Goal: Task Accomplishment & Management: Manage account settings

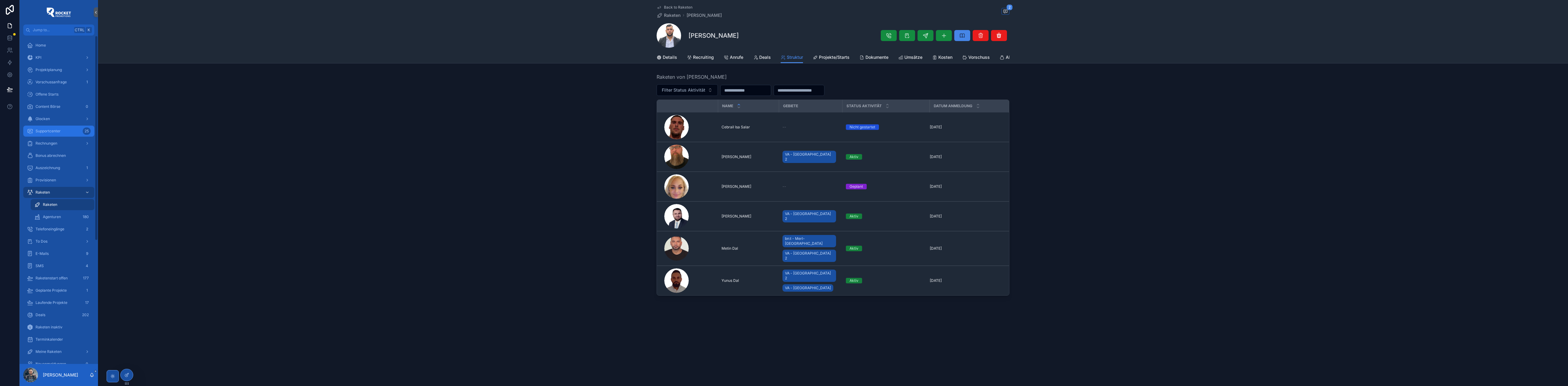
click at [61, 130] on div "Supportcenter 25" at bounding box center [58, 131] width 64 height 10
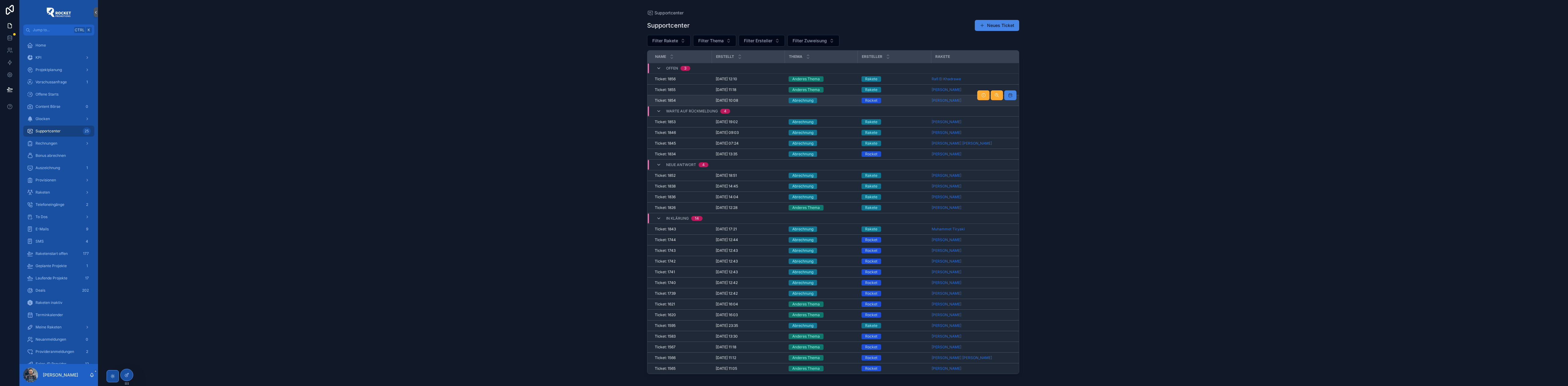
click at [783, 99] on div "Rocket" at bounding box center [894, 100] width 66 height 5
click at [783, 209] on div "Rakete" at bounding box center [894, 208] width 66 height 5
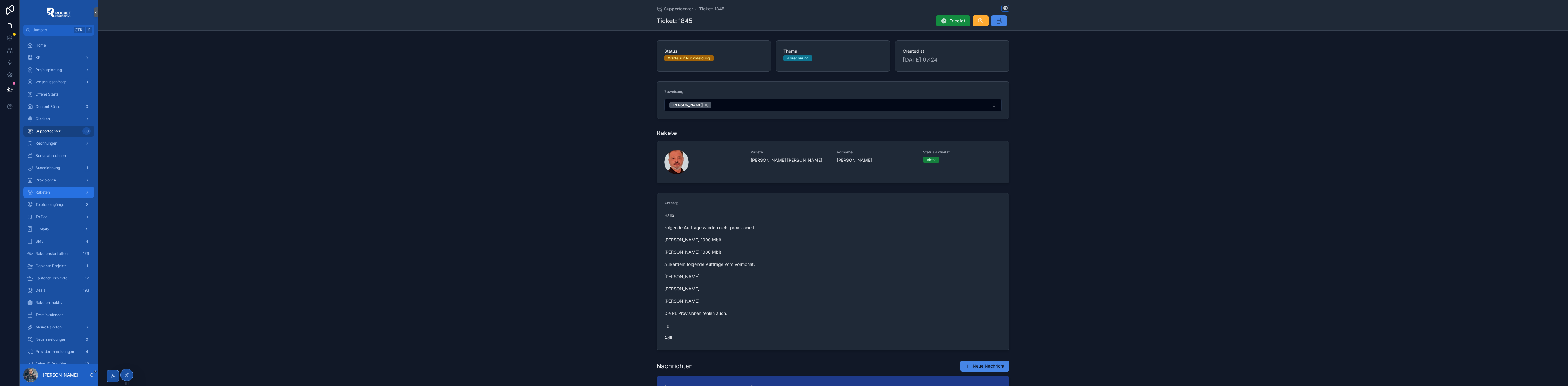
click at [57, 192] on div "Raketen" at bounding box center [58, 192] width 64 height 10
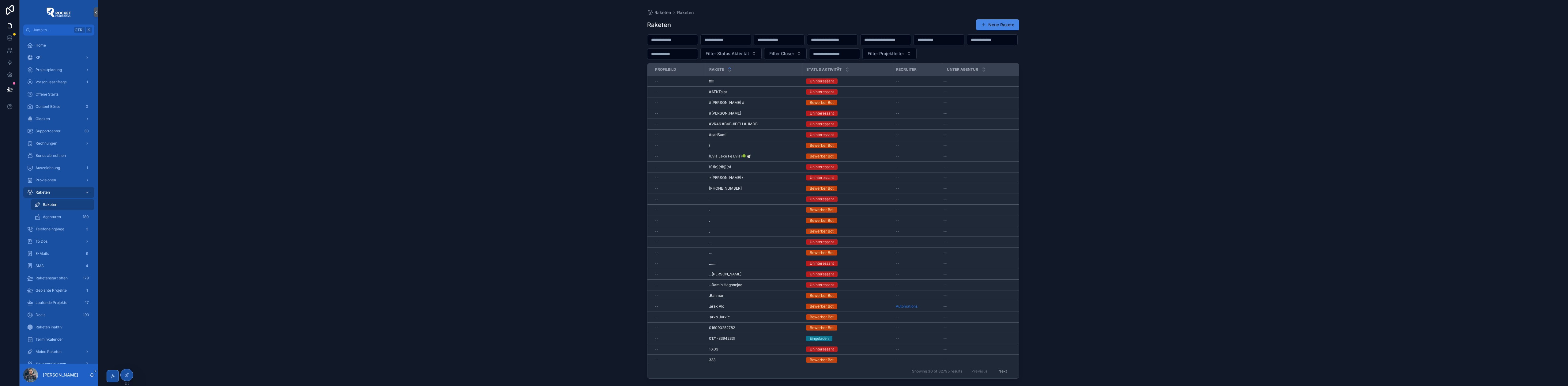
click at [682, 35] on input "scrollable content" at bounding box center [673, 40] width 51 height 9
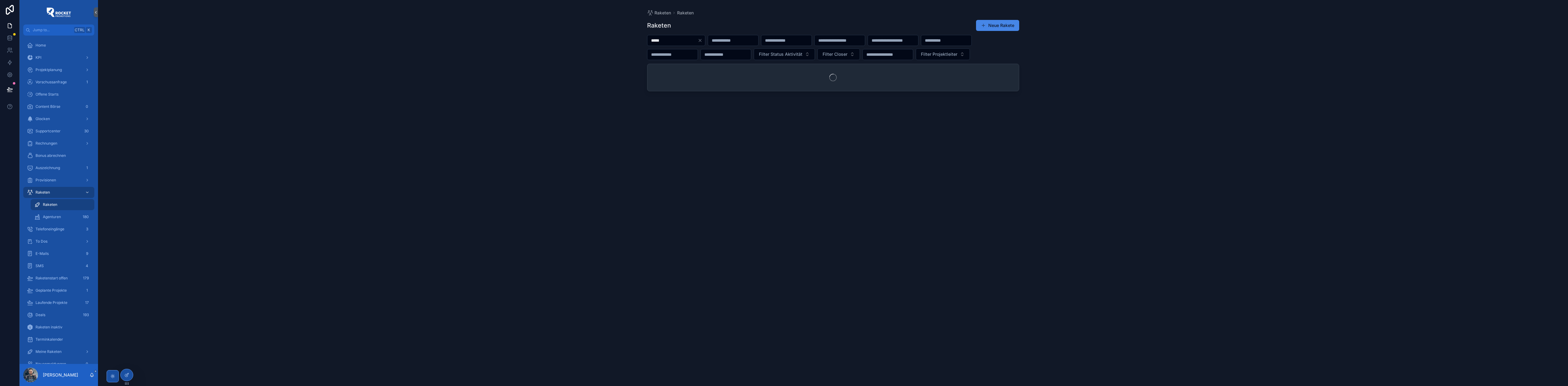
type input "*****"
click at [586, 74] on div "Raketen Raketen Raketen Neue Rakete ***** Filter Status Aktivität Filter Closer…" at bounding box center [833, 193] width 1470 height 386
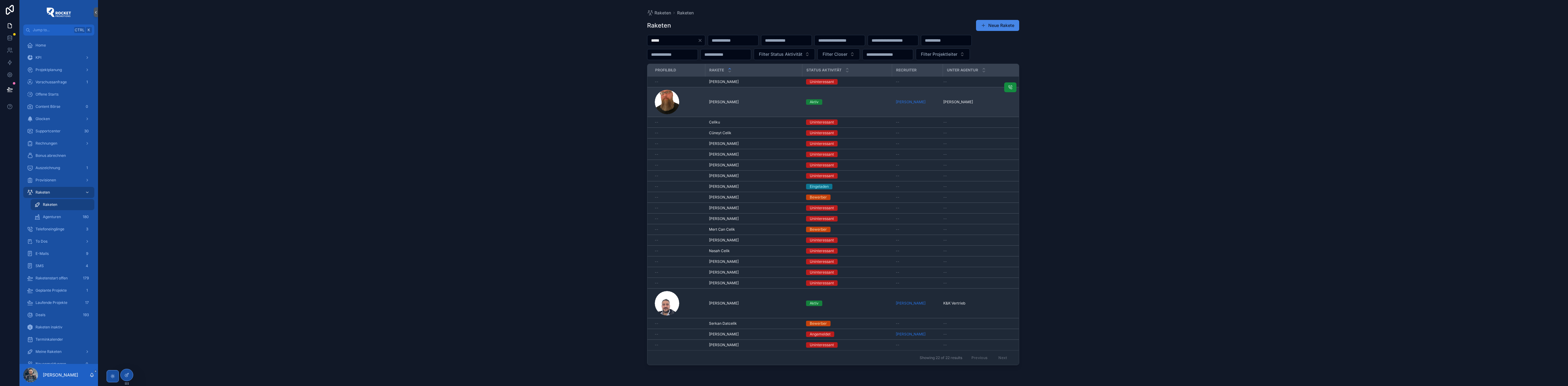
click at [775, 105] on div "Celik Oyan [PERSON_NAME]" at bounding box center [754, 102] width 89 height 5
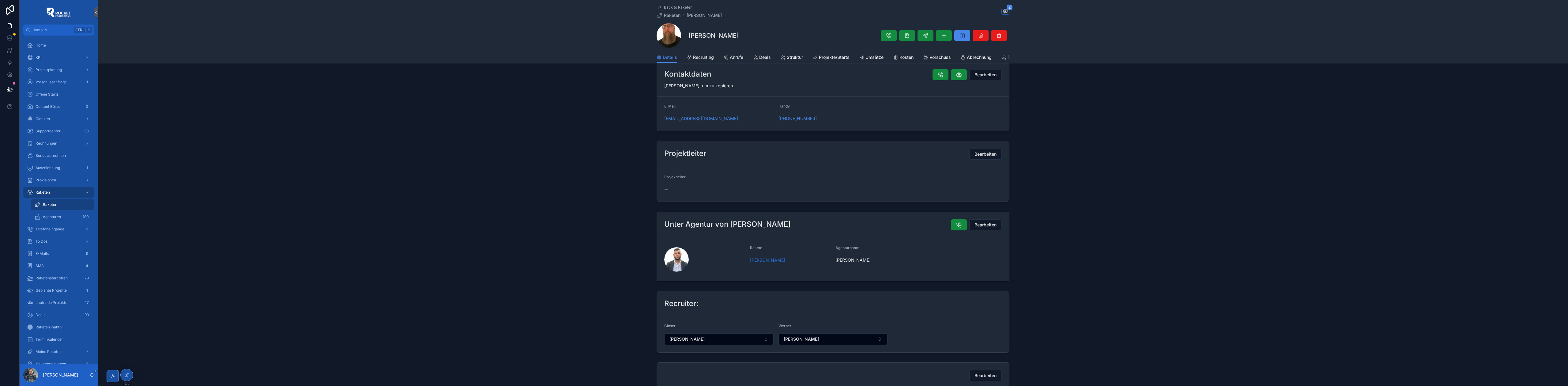
scroll to position [54, 0]
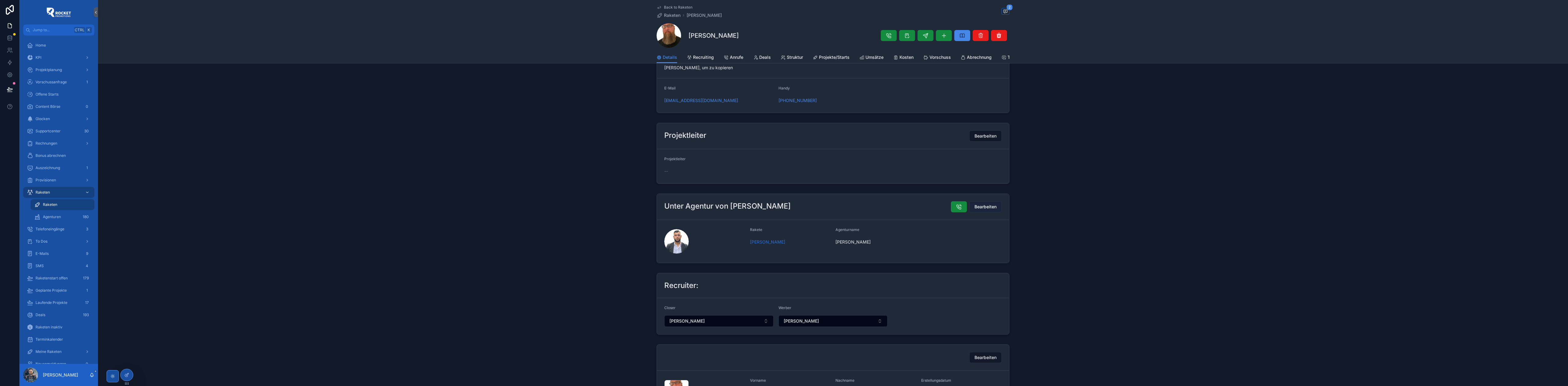
click at [985, 210] on span "Bearbeiten" at bounding box center [985, 207] width 22 height 6
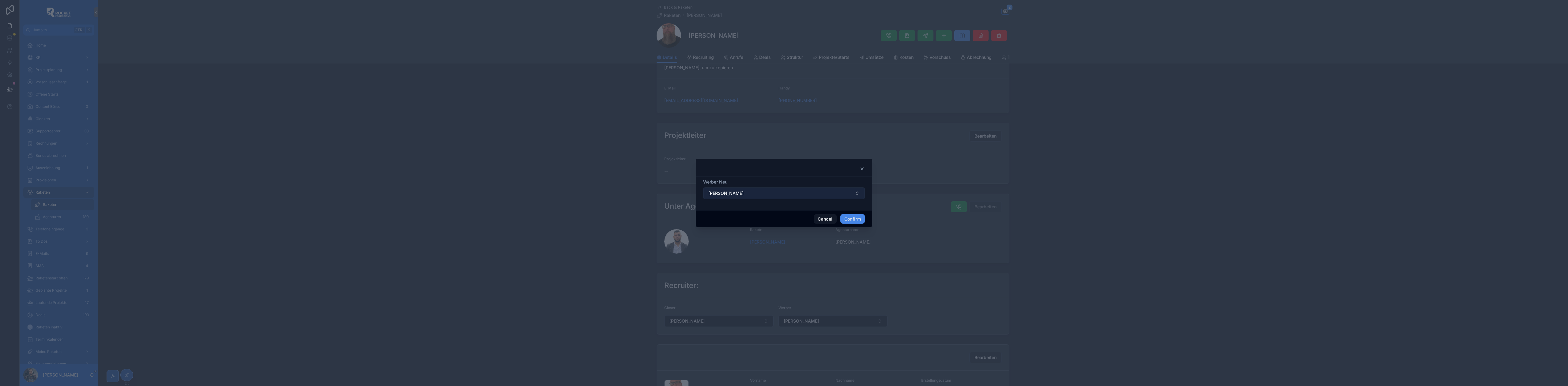
click at [856, 192] on button "Servan Dal" at bounding box center [784, 193] width 162 height 12
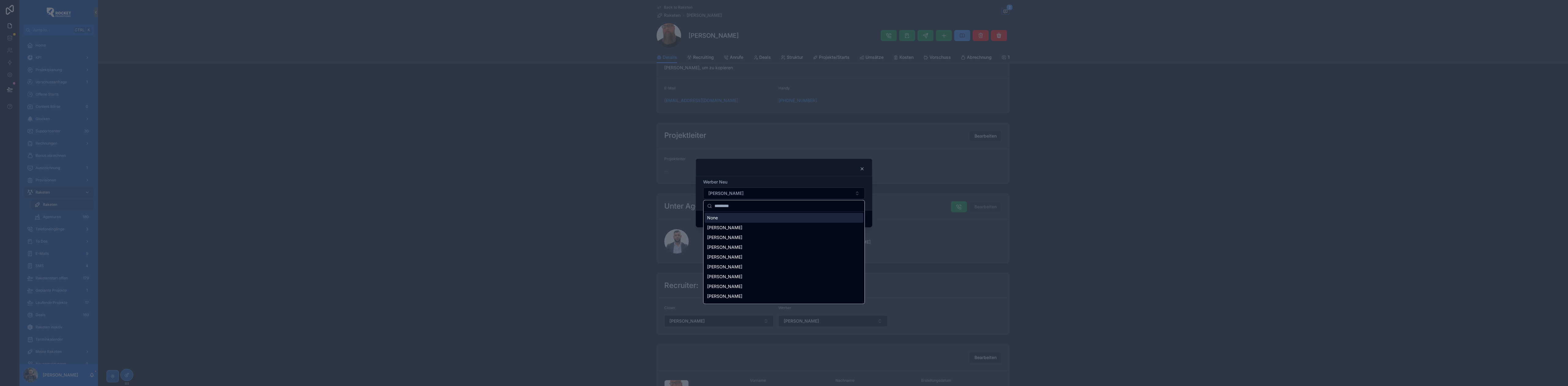
click at [761, 218] on div "None" at bounding box center [784, 218] width 159 height 10
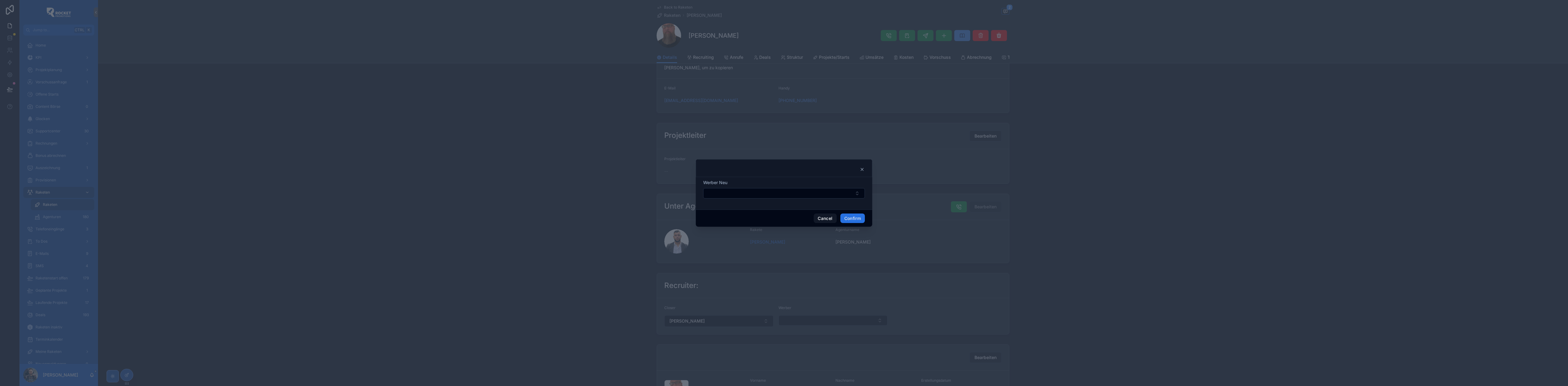
click at [848, 216] on button "Confirm" at bounding box center [853, 219] width 24 height 10
click at [604, 223] on div at bounding box center [784, 193] width 1568 height 386
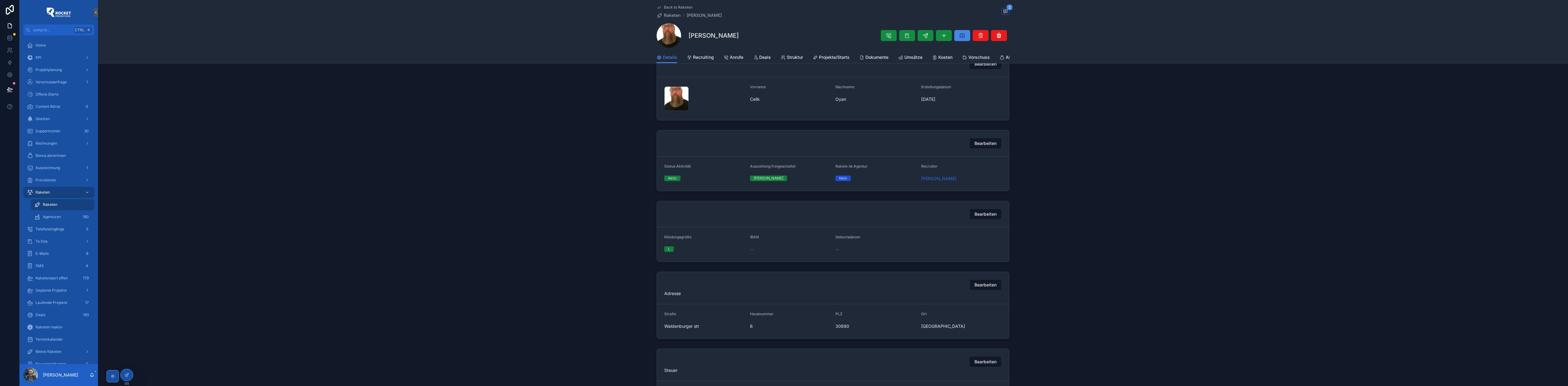
scroll to position [248, 0]
click at [988, 142] on span "Bearbeiten" at bounding box center [985, 139] width 22 height 6
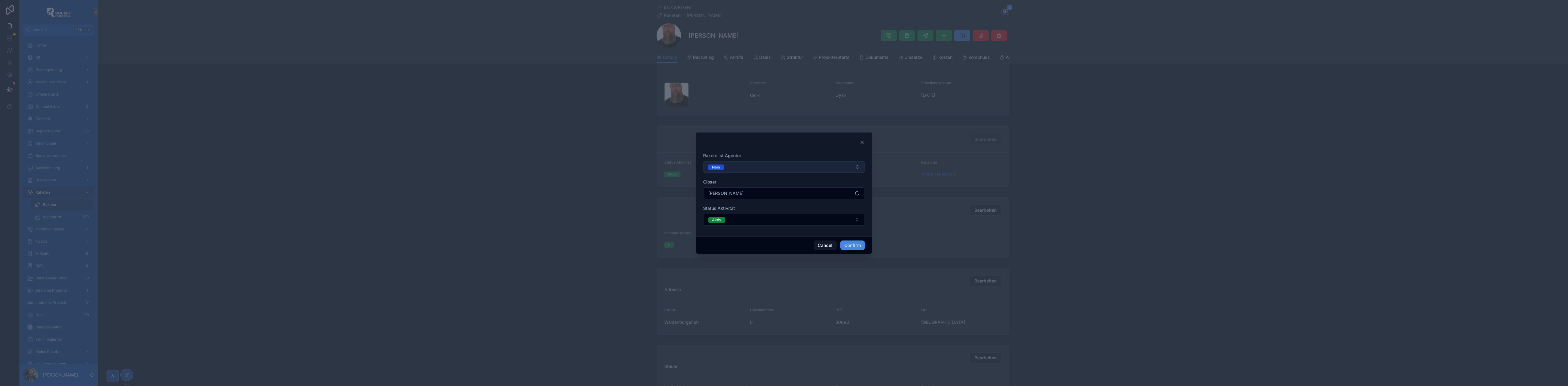
click at [752, 164] on button "Nein" at bounding box center [784, 167] width 162 height 12
click at [722, 206] on div "[PERSON_NAME]" at bounding box center [784, 209] width 159 height 9
click at [854, 243] on button "Confirm" at bounding box center [853, 245] width 24 height 10
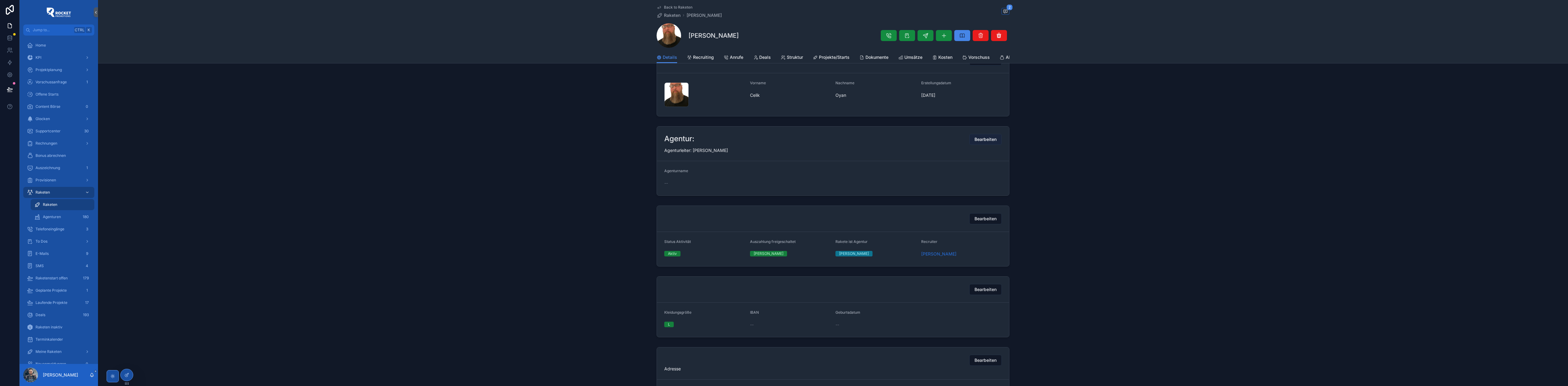
click at [993, 142] on span "Bearbeiten" at bounding box center [985, 139] width 22 height 6
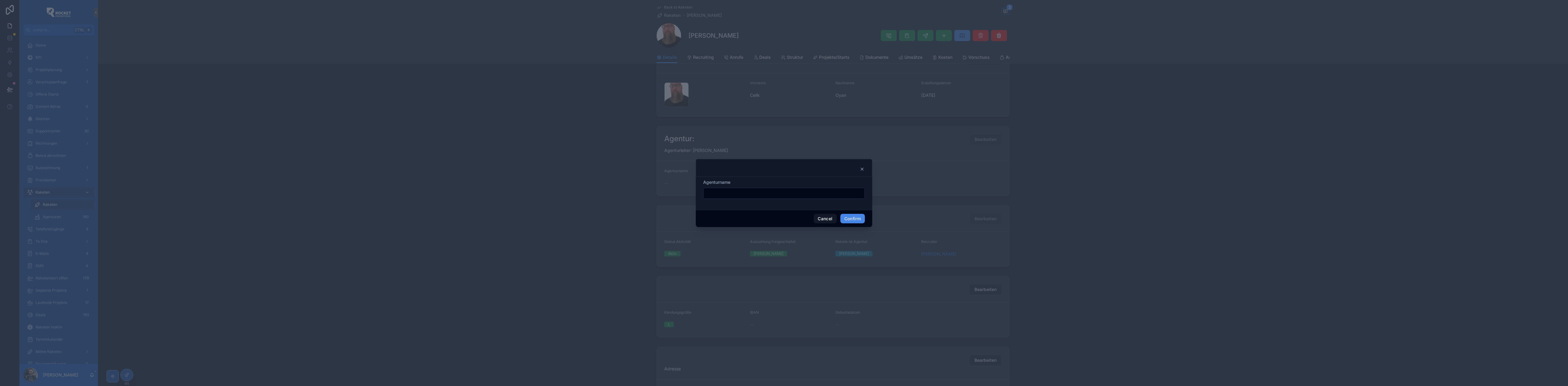
click at [753, 195] on input "text" at bounding box center [784, 193] width 161 height 9
paste input "**********"
type input "**********"
click at [847, 216] on button "Confirm" at bounding box center [853, 219] width 24 height 10
click at [558, 140] on div at bounding box center [784, 193] width 1568 height 386
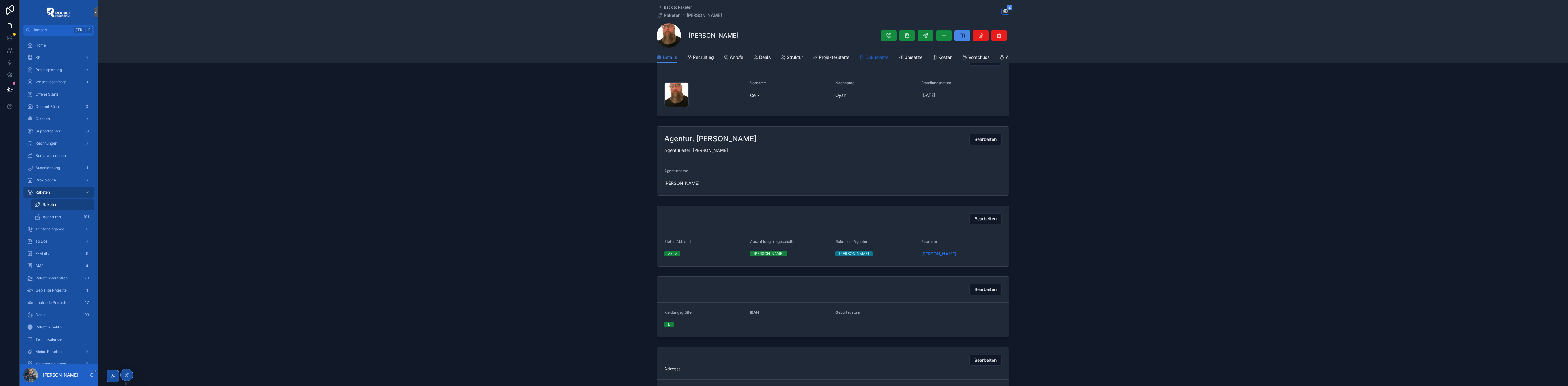
click at [882, 59] on span "Dokumente" at bounding box center [877, 57] width 23 height 6
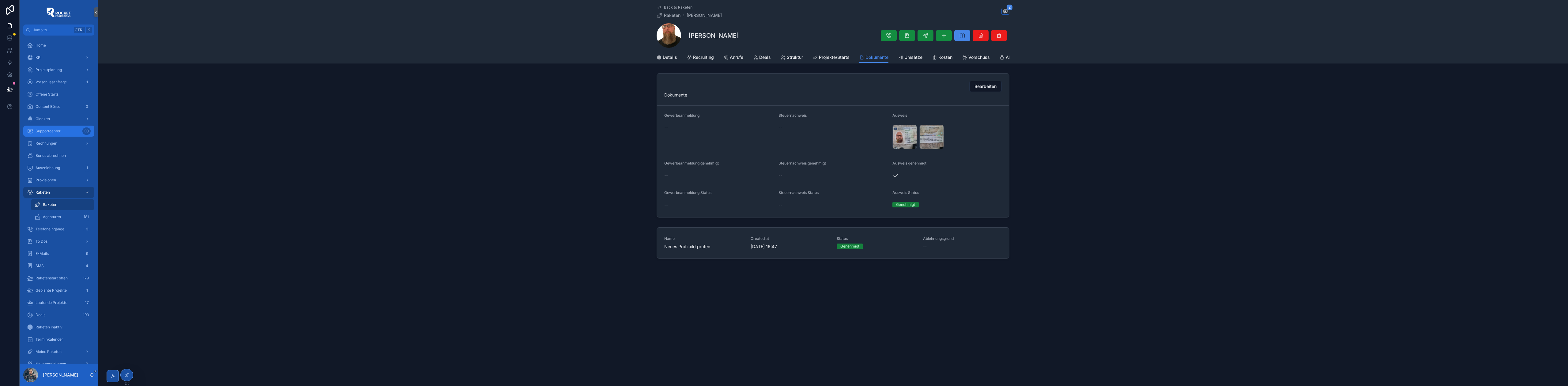
drag, startPoint x: 65, startPoint y: 128, endPoint x: 450, endPoint y: 152, distance: 385.7
click at [65, 128] on div "Supportcenter 30" at bounding box center [58, 131] width 64 height 10
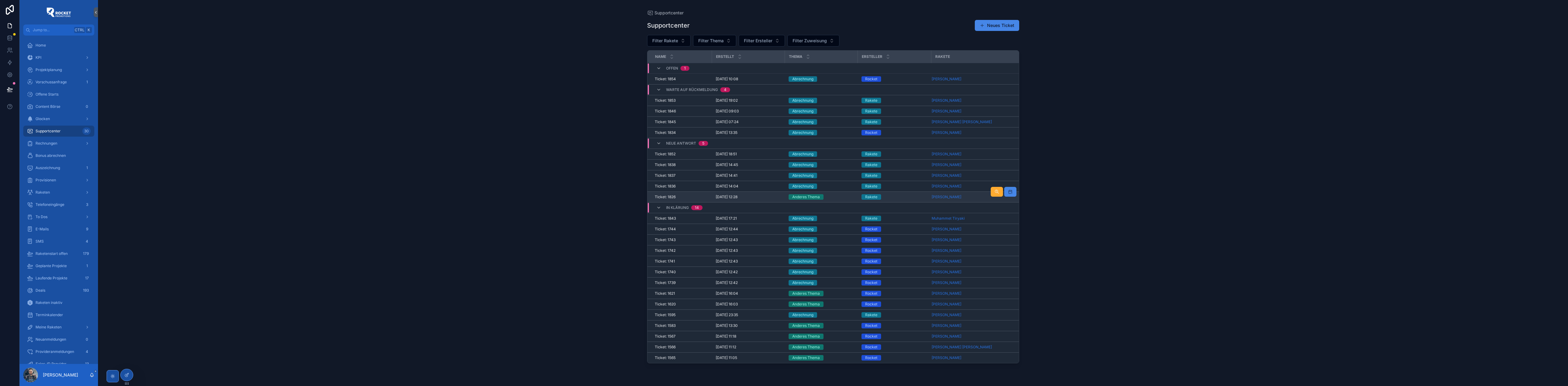
click at [849, 198] on div "Anderes Thema" at bounding box center [822, 197] width 66 height 5
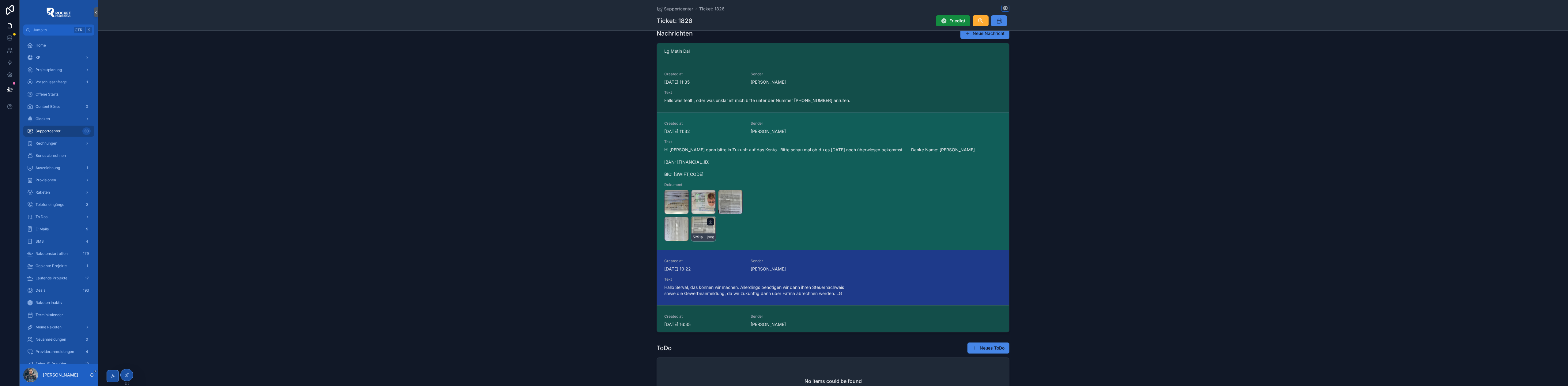
scroll to position [82, 0]
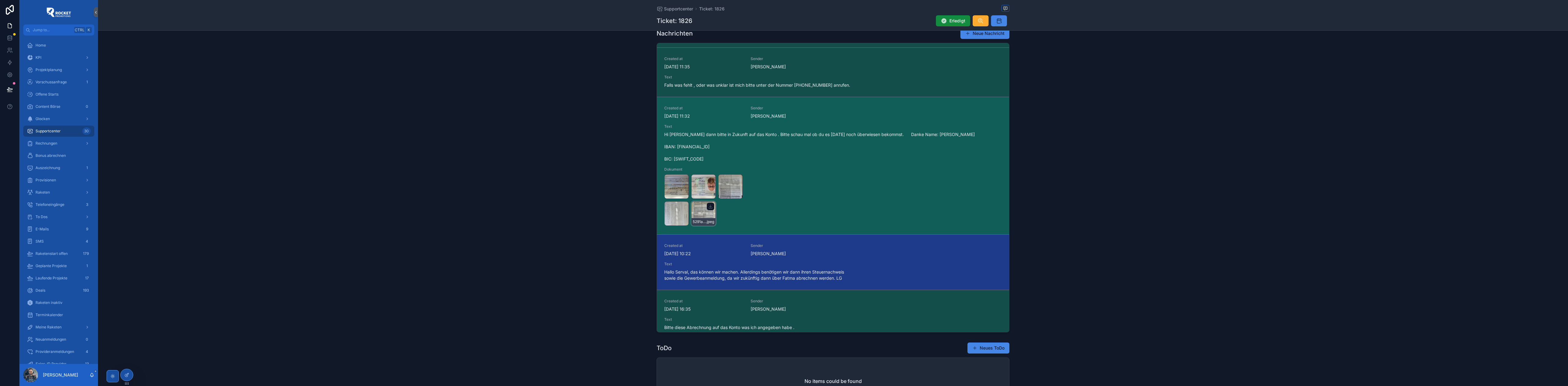
click at [691, 226] on div "5291a49b-5d19-4a8e-ac2d-c4bb809671ce .jpeg" at bounding box center [704, 214] width 24 height 24
click at [718, 199] on div "c428bb72-a1fc-4e47-8b81-e4c2c9563cc4 .jpeg" at bounding box center [730, 186] width 24 height 24
click at [691, 226] on div "5291a49b-5d19-4a8e-ac2d-c4bb809671ce .jpeg" at bounding box center [704, 214] width 24 height 24
click at [718, 199] on div "c428bb72-a1fc-4e47-8b81-e4c2c9563cc4 .jpeg" at bounding box center [730, 186] width 24 height 24
click at [689, 211] on div "1d1f1c4e-6ac3-458b-b2df-2424684ab1a2 .jpeg" at bounding box center [676, 214] width 24 height 24
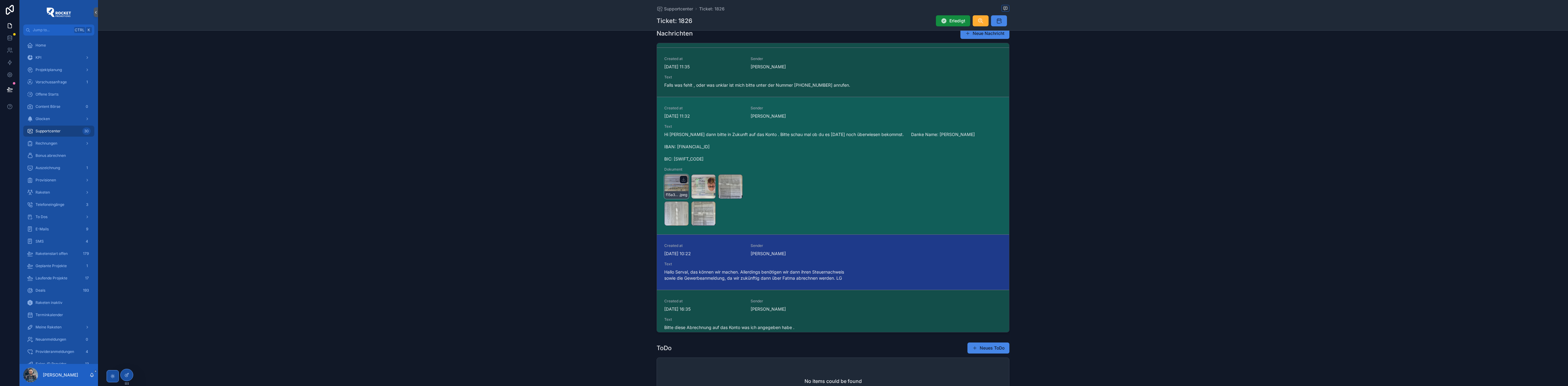
click at [674, 189] on div "f15a3593-2312-4dae-a147-024f3daa5c19 .jpeg" at bounding box center [676, 186] width 24 height 24
click at [718, 199] on div "c428bb72-a1fc-4e47-8b81-e4c2c9563cc4 .jpeg" at bounding box center [730, 186] width 24 height 24
click at [738, 180] on icon "scrollable content" at bounding box center [738, 179] width 0 height 2
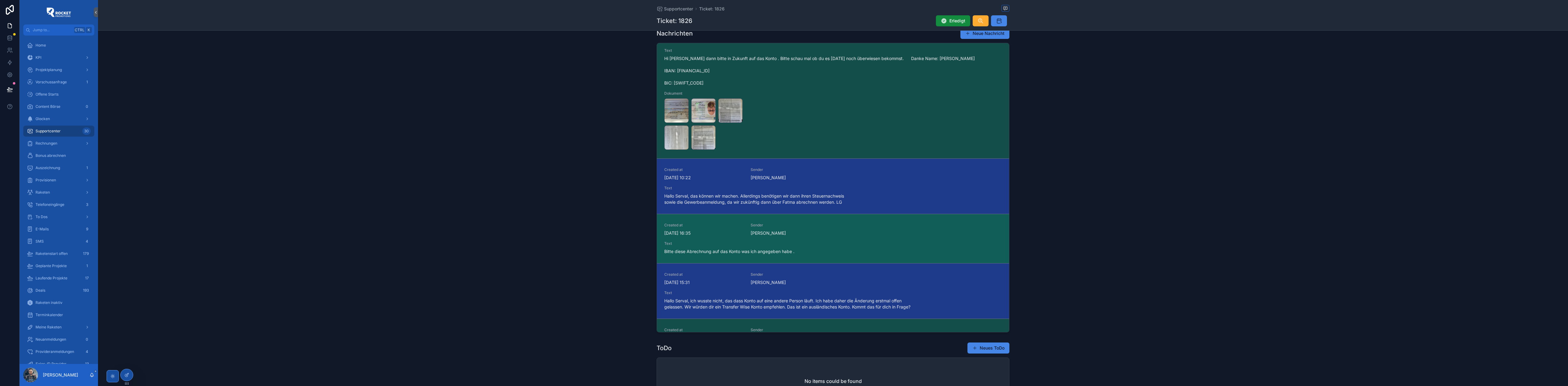
scroll to position [163, 0]
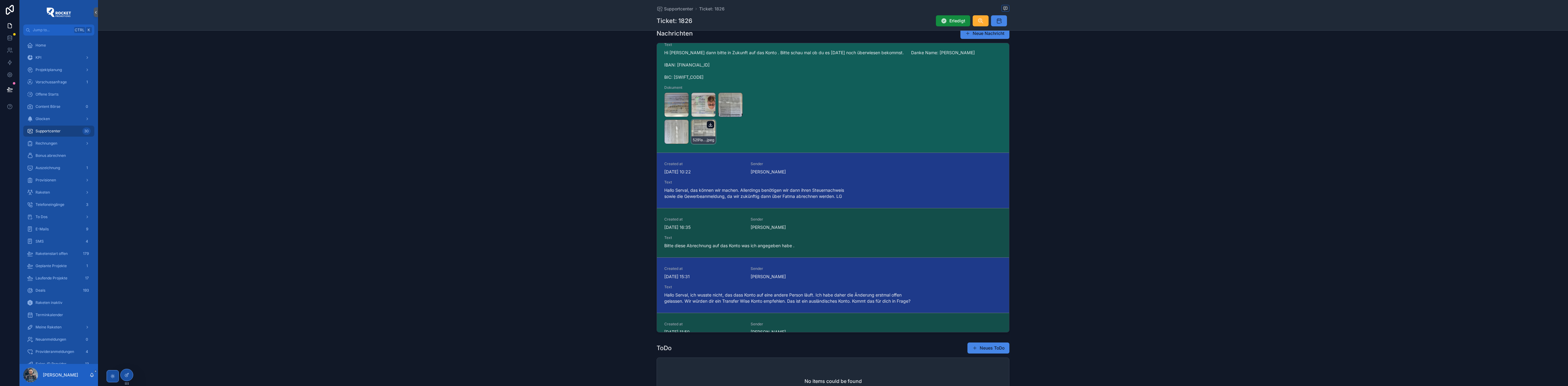
click at [708, 127] on icon "scrollable content" at bounding box center [710, 125] width 5 height 5
click at [689, 131] on div "1d1f1c4e-6ac3-458b-b2df-2424684ab1a2 .jpeg" at bounding box center [676, 132] width 24 height 24
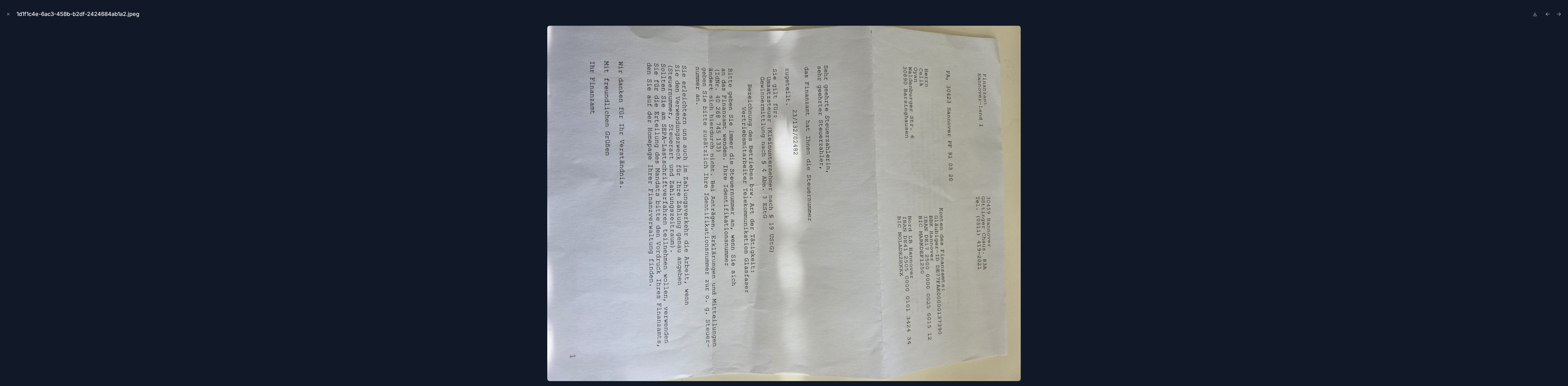
click at [1200, 155] on div at bounding box center [784, 203] width 1558 height 356
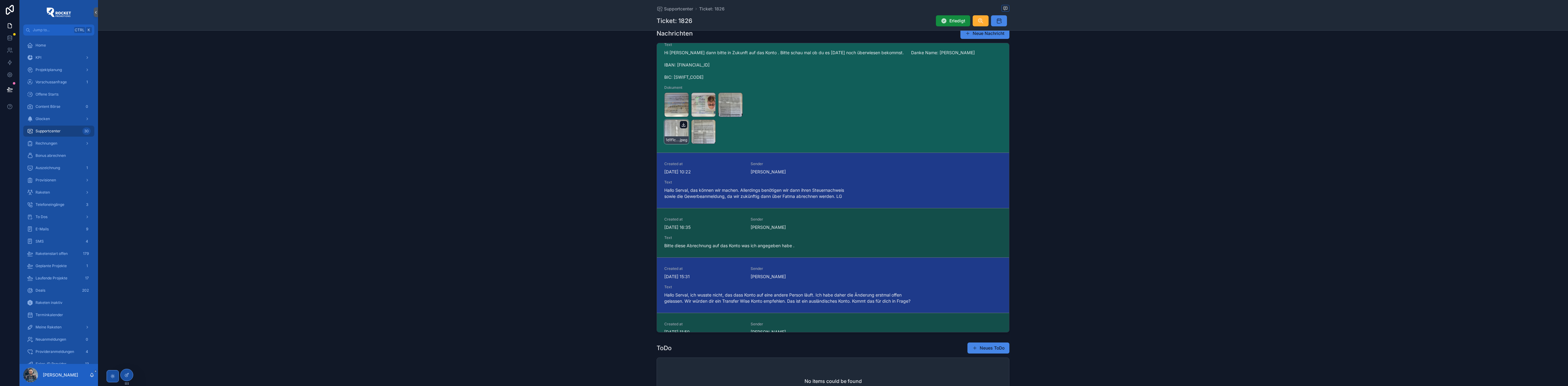
click at [684, 125] on icon "scrollable content" at bounding box center [684, 124] width 0 height 2
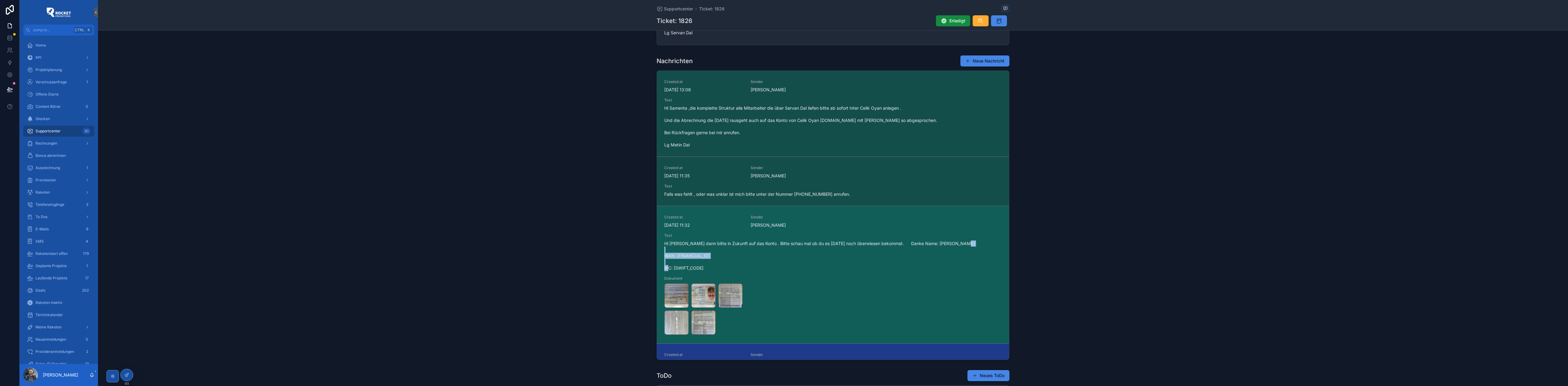
drag, startPoint x: 738, startPoint y: 257, endPoint x: 674, endPoint y: 255, distance: 64.0
click at [674, 255] on span "Hi Samantha dann bitte in Zukunft auf das Konto . Bitte schau mal ob du es heut…" at bounding box center [833, 256] width 337 height 30
copy span "[FINANCIAL_ID]"
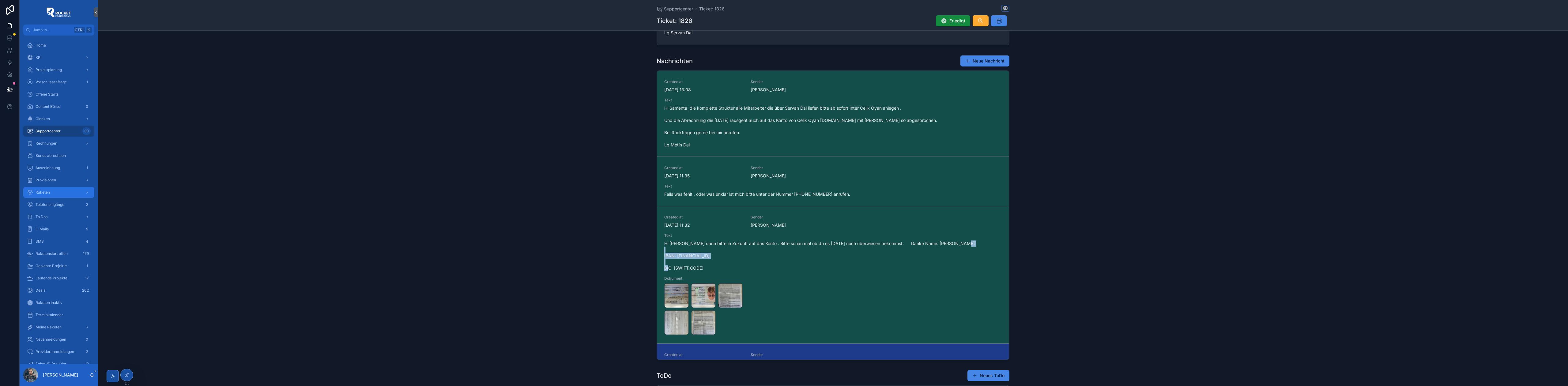
click at [53, 192] on div "Raketen" at bounding box center [58, 192] width 64 height 10
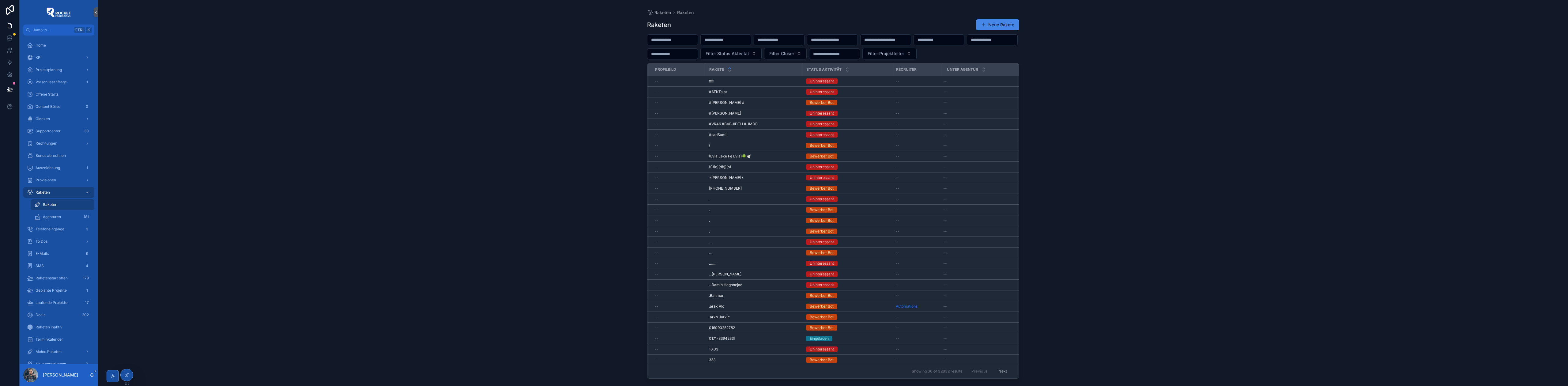
click at [675, 41] on input "scrollable content" at bounding box center [673, 40] width 51 height 9
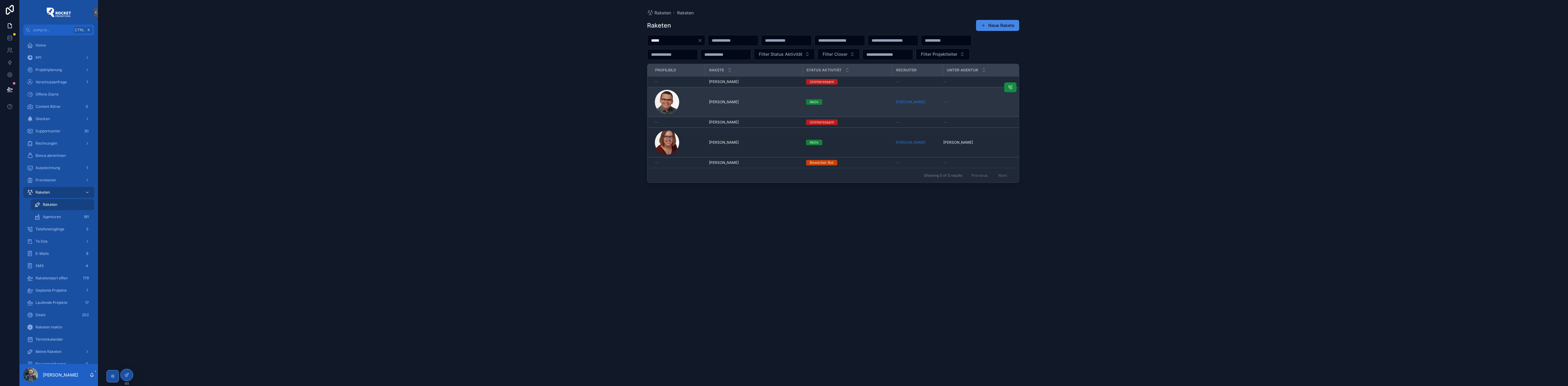
type input "*****"
click at [745, 105] on div "Christoph Hauck Christoph Hauck" at bounding box center [754, 102] width 89 height 5
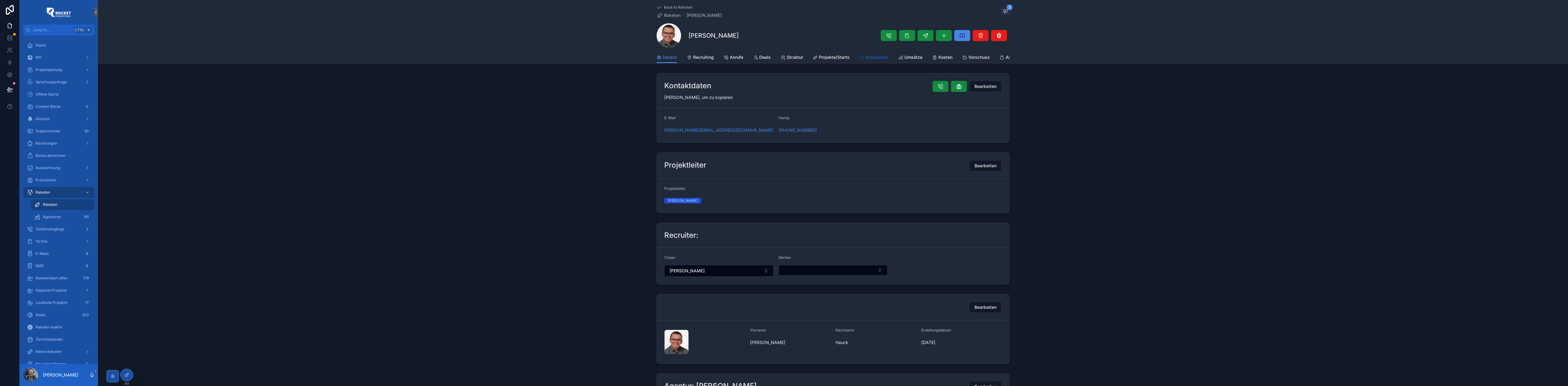
click at [868, 57] on span "Dokumente" at bounding box center [877, 57] width 23 height 6
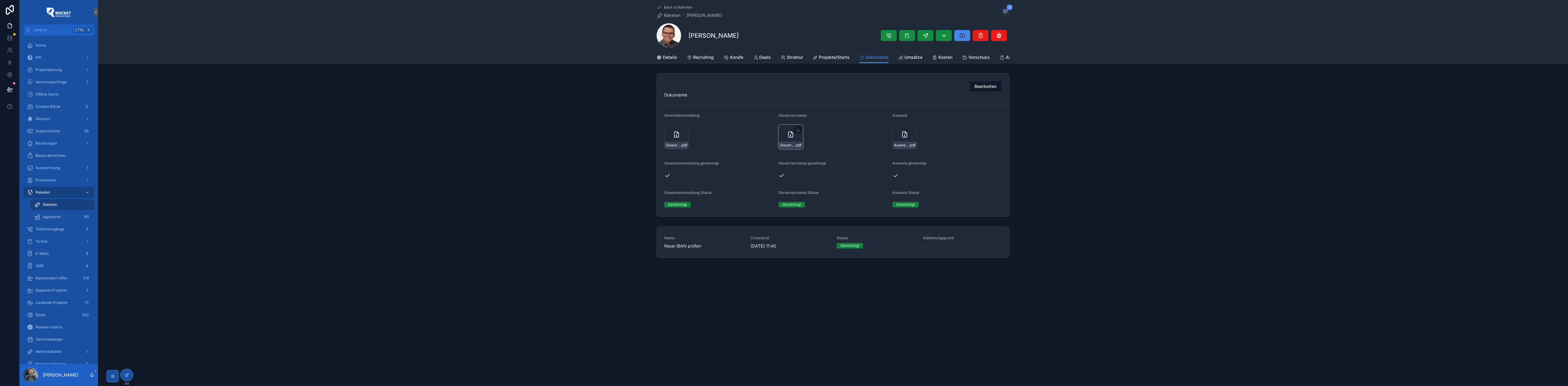
click at [786, 132] on div "Steuernachweis-Christoph-Hauck .pdf" at bounding box center [791, 137] width 24 height 24
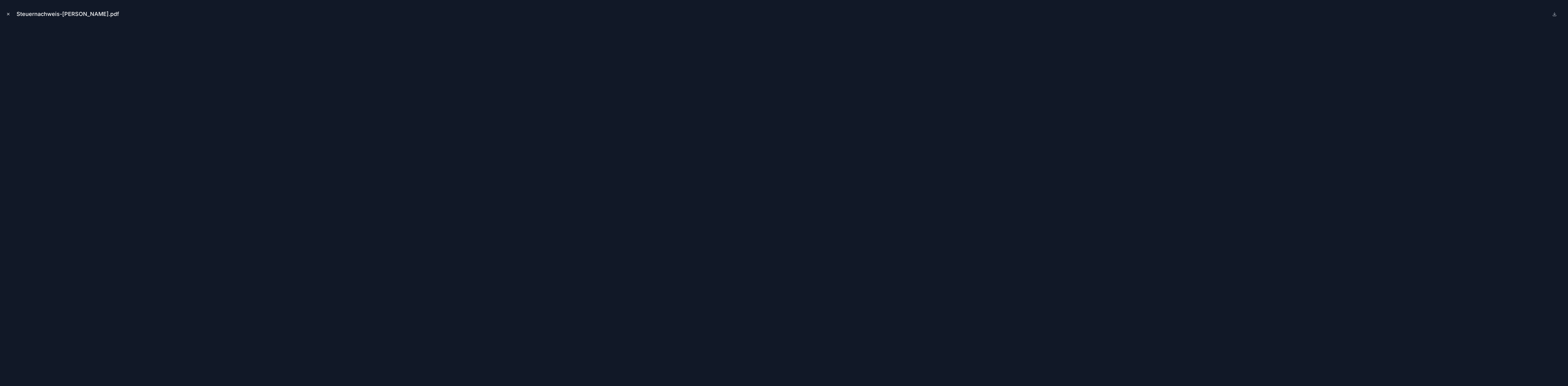
click at [10, 13] on icon "Close modal" at bounding box center [8, 14] width 4 height 4
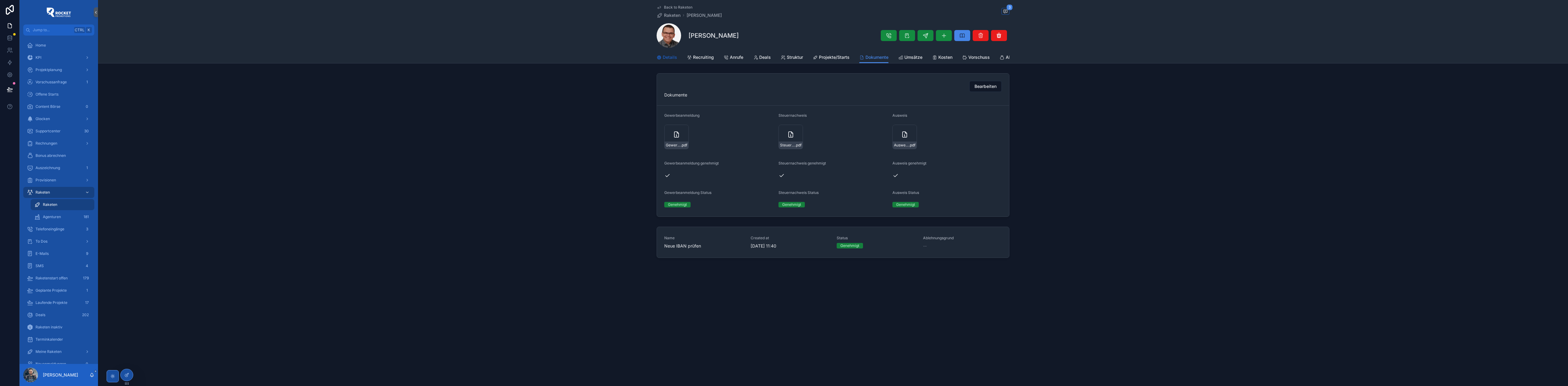
click at [668, 57] on span "Details" at bounding box center [670, 57] width 15 height 6
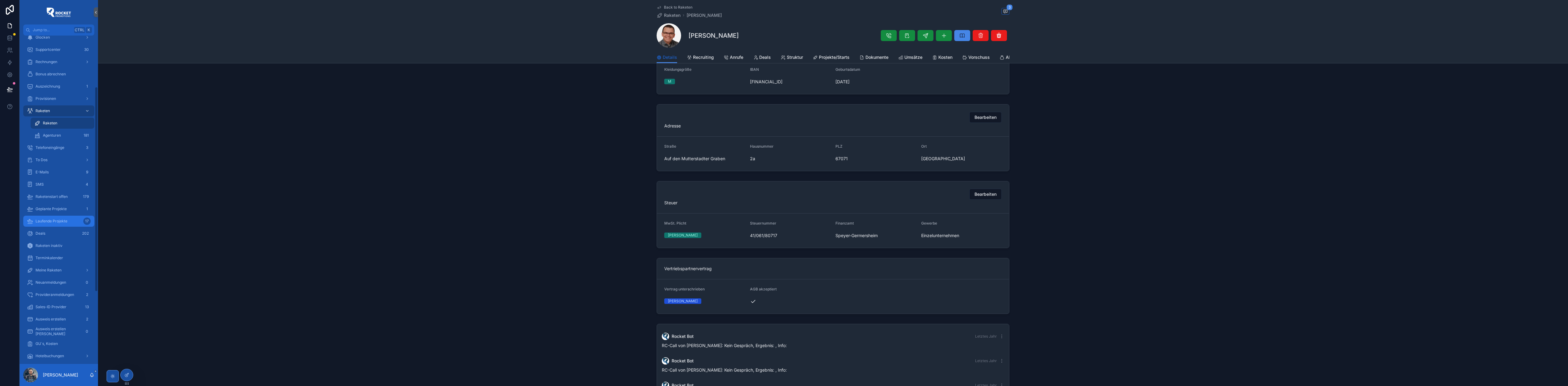
scroll to position [109, 0]
click at [47, 343] on div "Order offen 0" at bounding box center [58, 340] width 64 height 10
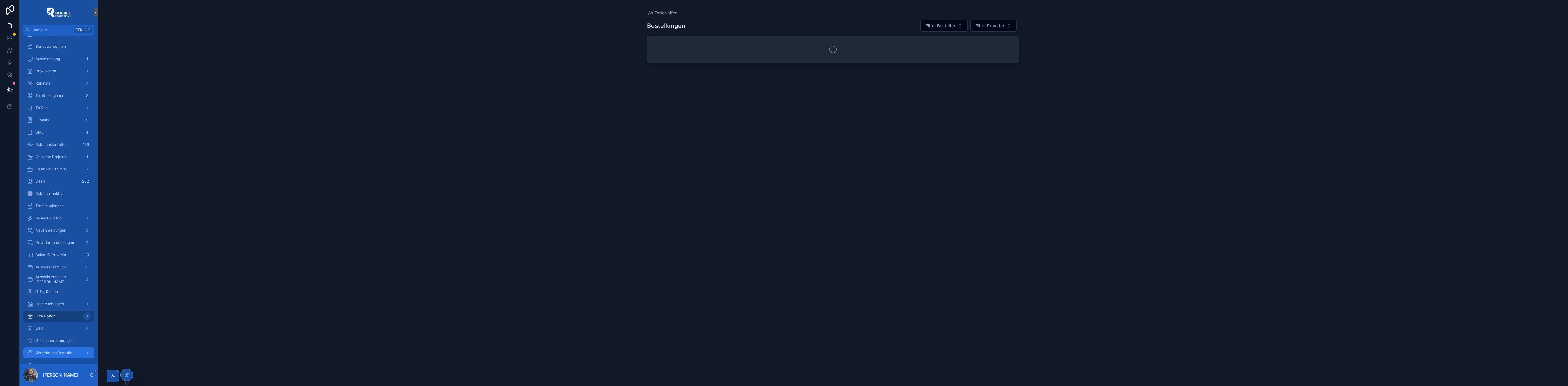
click at [46, 348] on link "Abrechnung Recruiter" at bounding box center [58, 353] width 71 height 11
click at [52, 323] on link "Geld" at bounding box center [58, 328] width 71 height 11
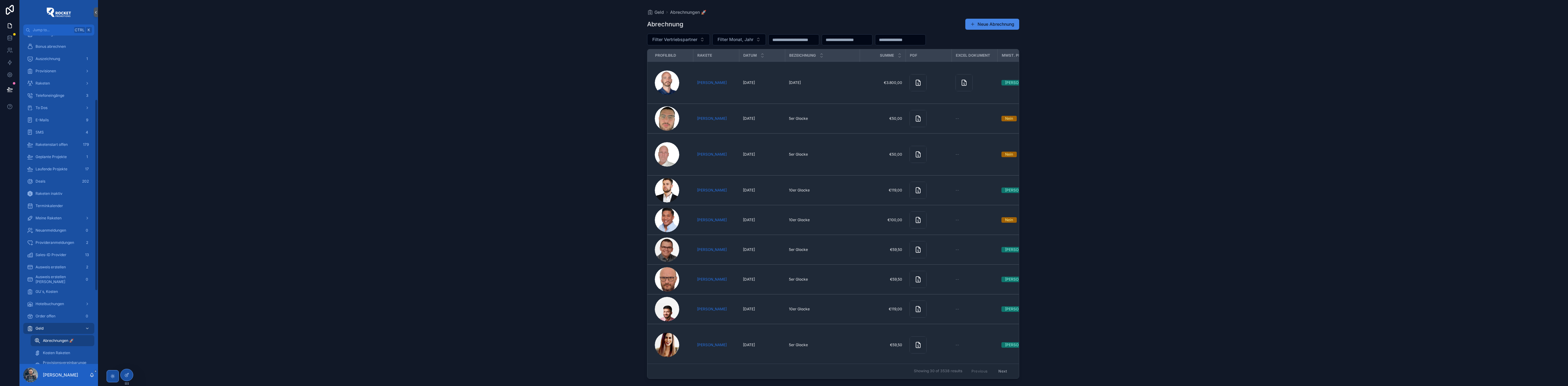
click at [1007, 23] on button "Neue Abrechnung" at bounding box center [992, 24] width 54 height 11
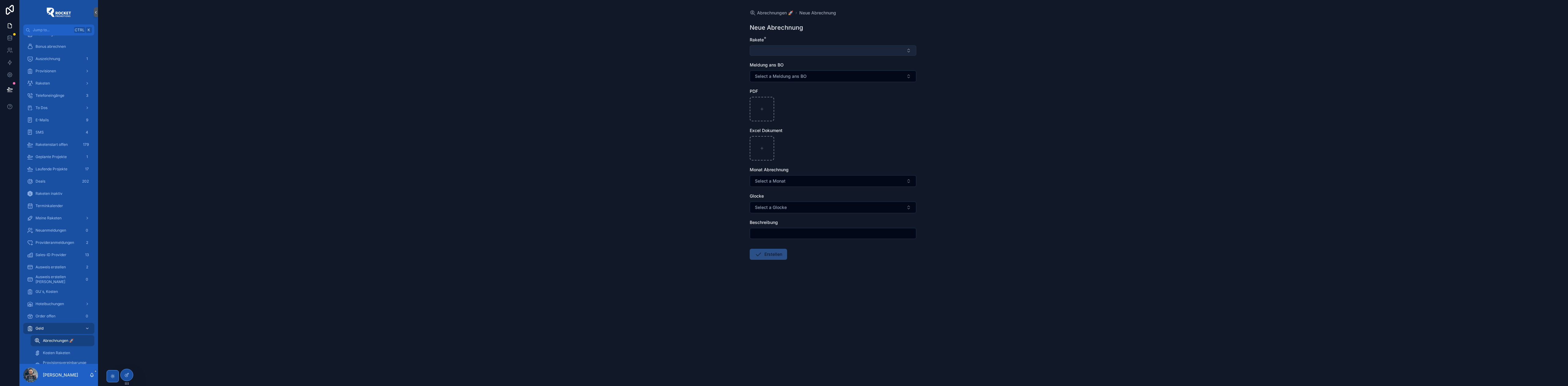
click at [763, 48] on button "Select Button" at bounding box center [833, 50] width 167 height 10
type input "**********"
click at [775, 77] on span "[PERSON_NAME]" at bounding box center [771, 75] width 35 height 6
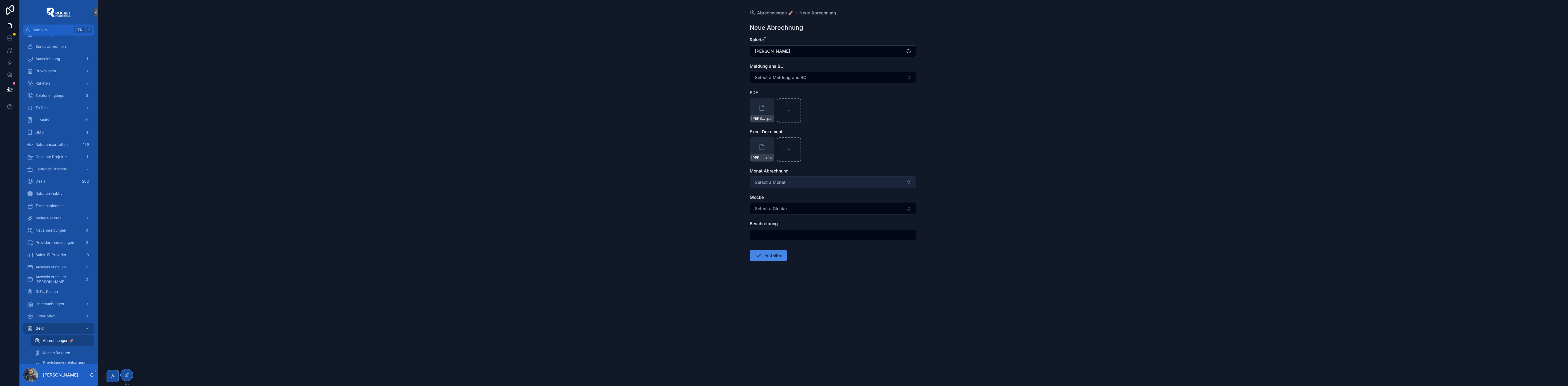
click at [789, 185] on button "Select a Monat" at bounding box center [833, 182] width 167 height 12
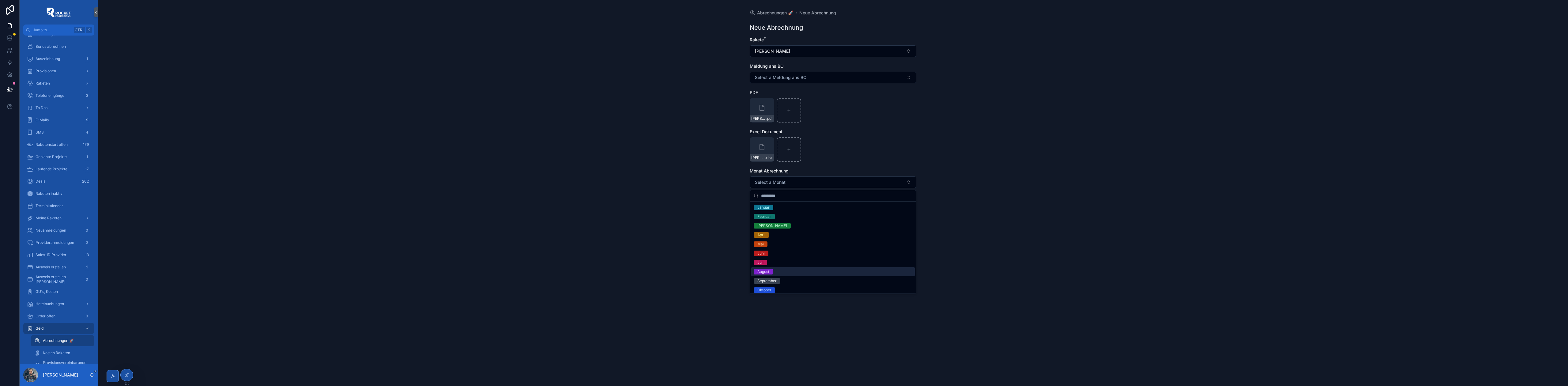
click at [775, 268] on div "August" at bounding box center [833, 272] width 164 height 9
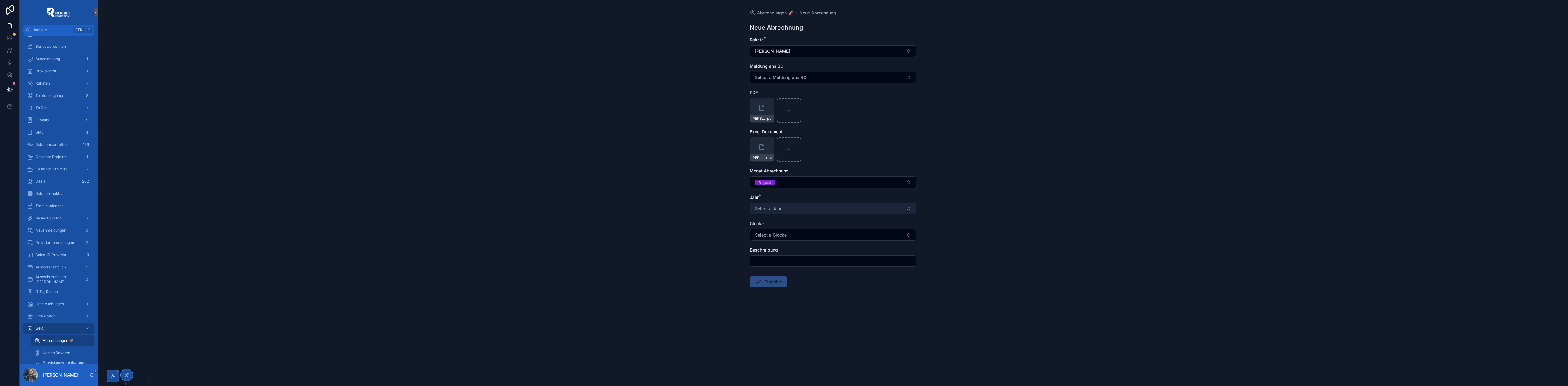
click at [774, 205] on button "Select a Jahr" at bounding box center [833, 208] width 167 height 12
click at [774, 253] on div "2025" at bounding box center [833, 252] width 164 height 9
click at [777, 260] on input "scrollable content" at bounding box center [833, 261] width 166 height 9
click at [766, 284] on button "Erstellen" at bounding box center [768, 282] width 37 height 11
click at [659, 276] on div "Abrechnungen 🚀 Neue Abrechnung Neue Abrechnung Rakete * Celik Oyan Meldung ans …" at bounding box center [833, 193] width 1470 height 386
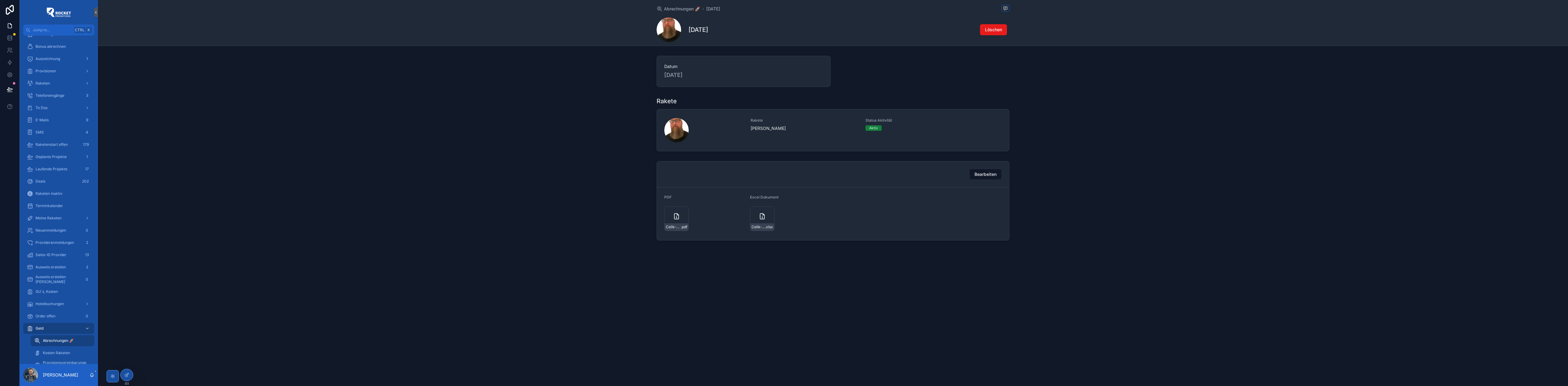
drag, startPoint x: 579, startPoint y: 161, endPoint x: 594, endPoint y: 155, distance: 16.2
click at [580, 161] on div "Bearbeiten PDF Celik-Oyan_GU-7565 .pdf Excel Dokument Celik-Oyan .xlsx" at bounding box center [833, 201] width 1470 height 84
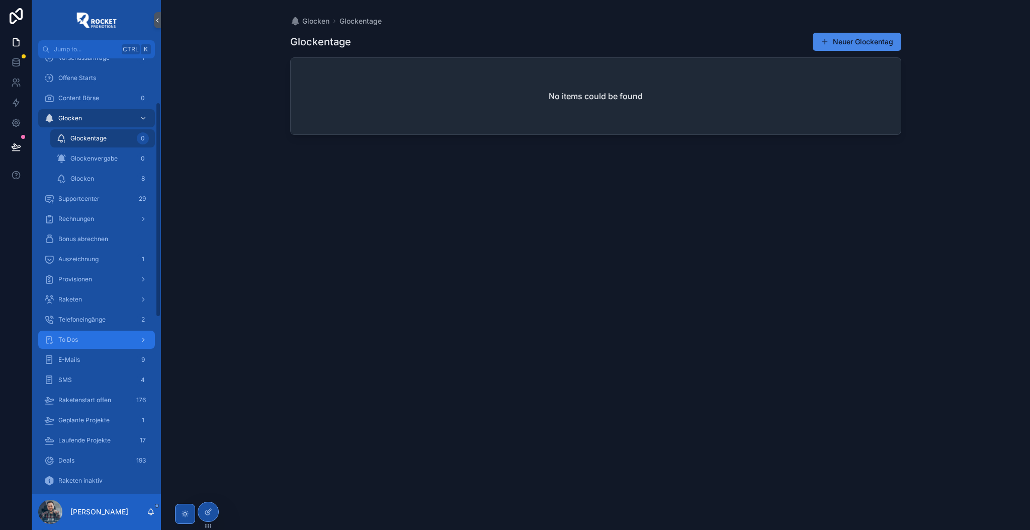
scroll to position [90, 0]
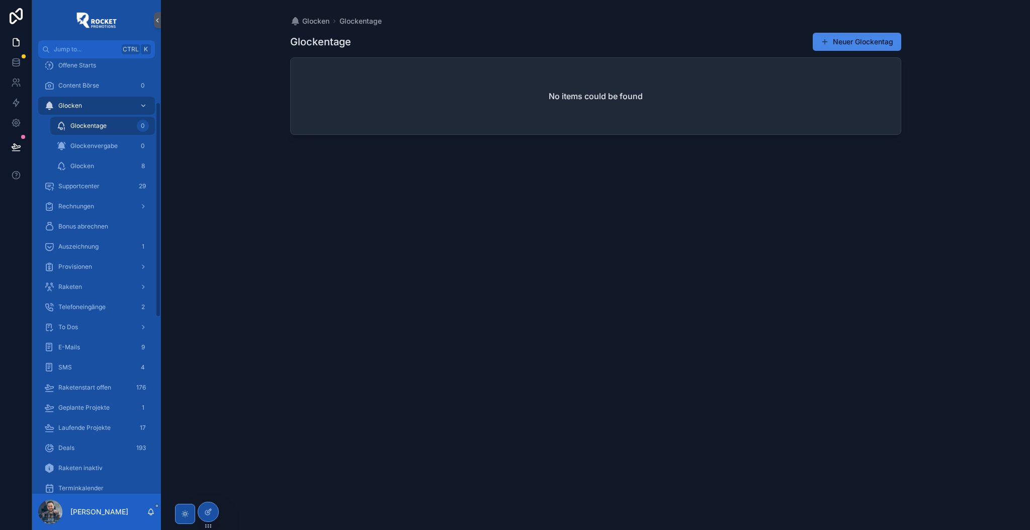
click at [77, 296] on div "Raketen" at bounding box center [96, 287] width 129 height 20
drag, startPoint x: 78, startPoint y: 286, endPoint x: 116, endPoint y: 281, distance: 37.6
click at [79, 286] on span "Raketen" at bounding box center [70, 287] width 24 height 8
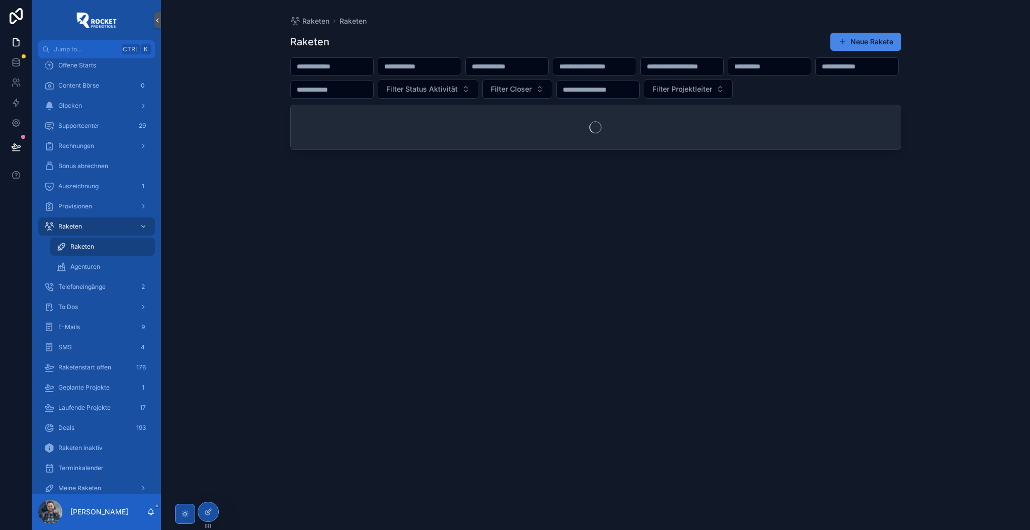
drag, startPoint x: 350, startPoint y: 54, endPoint x: 349, endPoint y: 61, distance: 7.1
click at [350, 55] on div "Raketen Neue Rakete Filter Status Aktivität Filter Closer Filter Projektleiter" at bounding box center [595, 272] width 611 height 492
click at [349, 62] on input "scrollable content" at bounding box center [332, 66] width 83 height 14
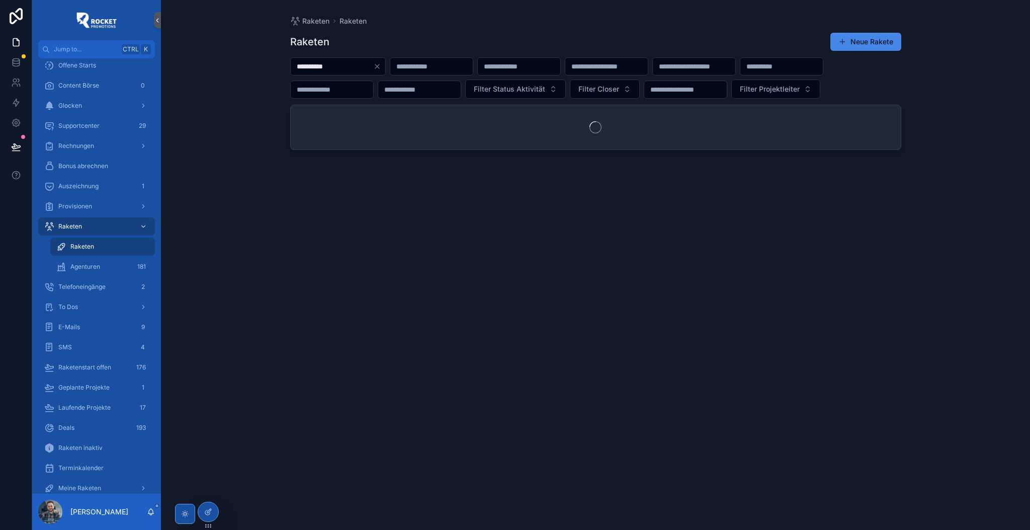
type input "**********"
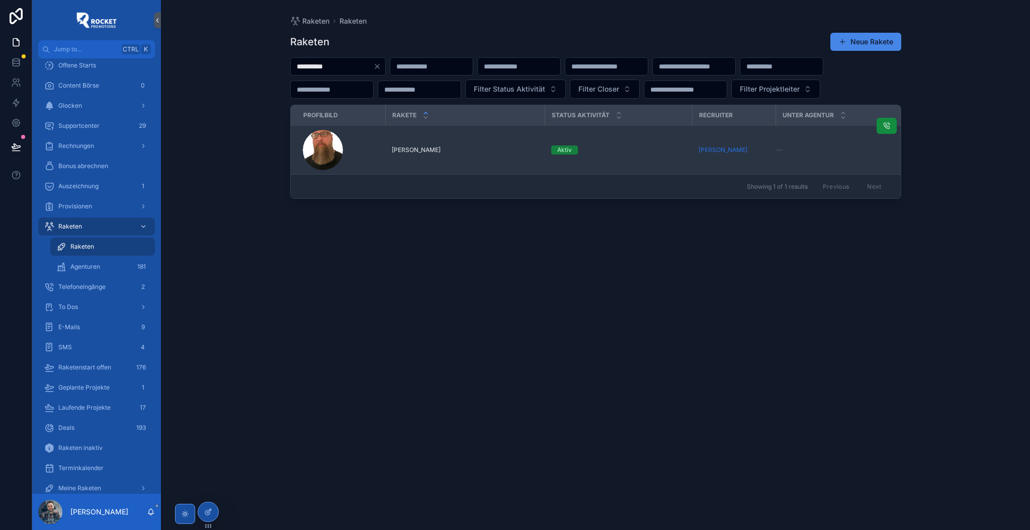
click at [464, 154] on div "Celik Oyan [PERSON_NAME]" at bounding box center [465, 150] width 147 height 8
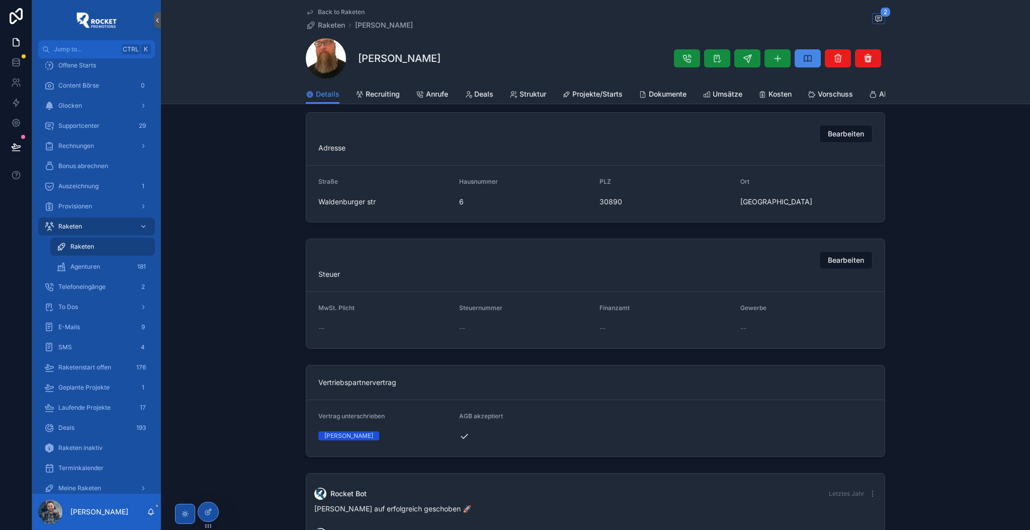
scroll to position [895, 0]
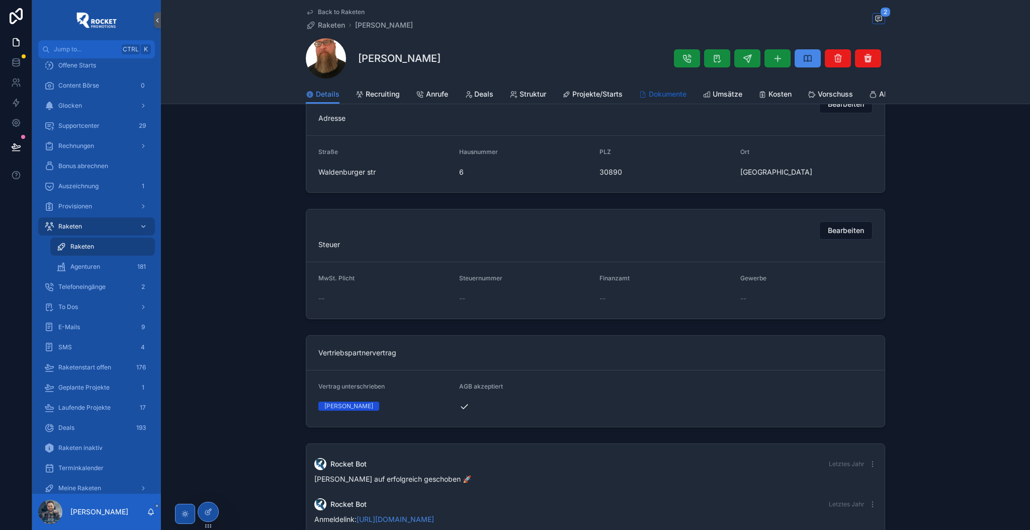
click at [645, 93] on div "Dokumente" at bounding box center [663, 94] width 48 height 10
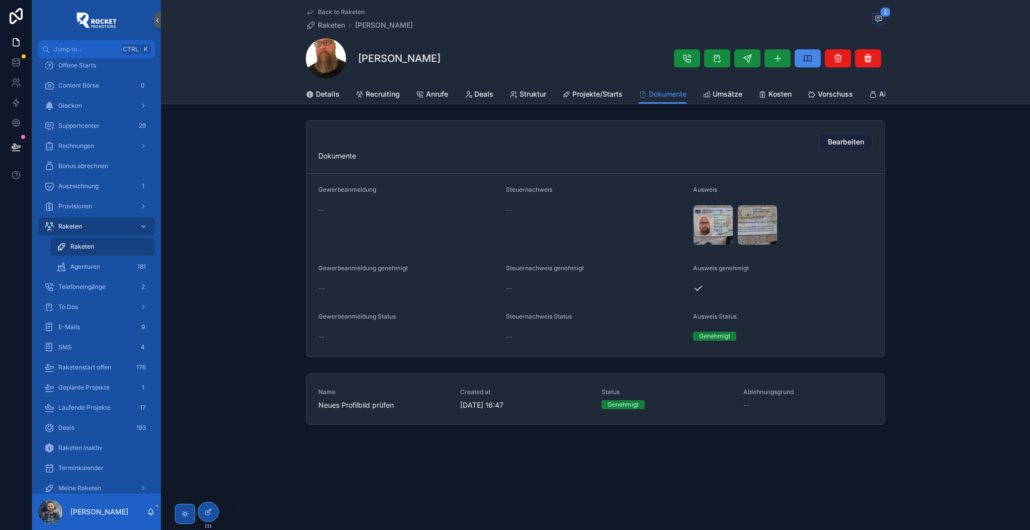
click at [854, 147] on span "Bearbeiten" at bounding box center [846, 142] width 36 height 10
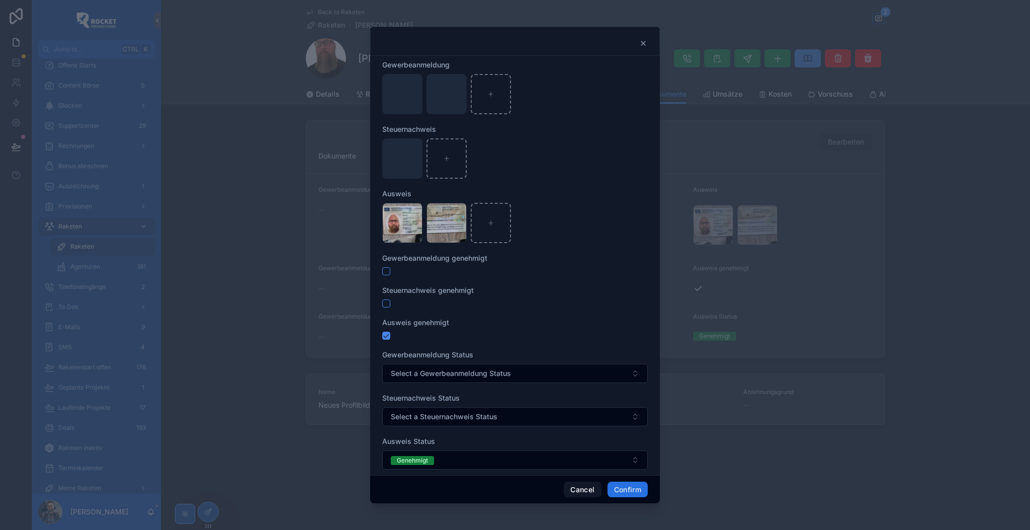
click at [623, 489] on button "Confirm" at bounding box center [628, 489] width 40 height 16
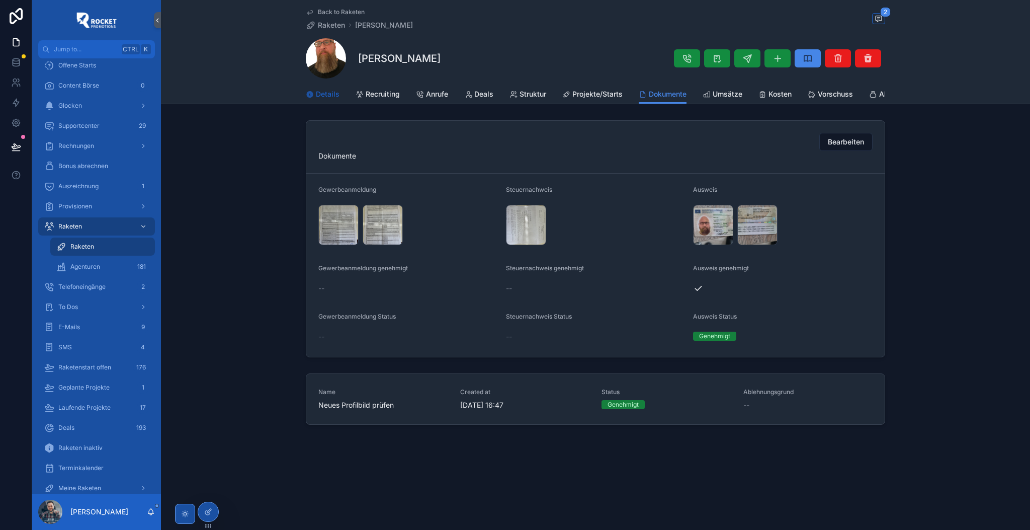
click at [326, 97] on span "Details" at bounding box center [328, 94] width 24 height 10
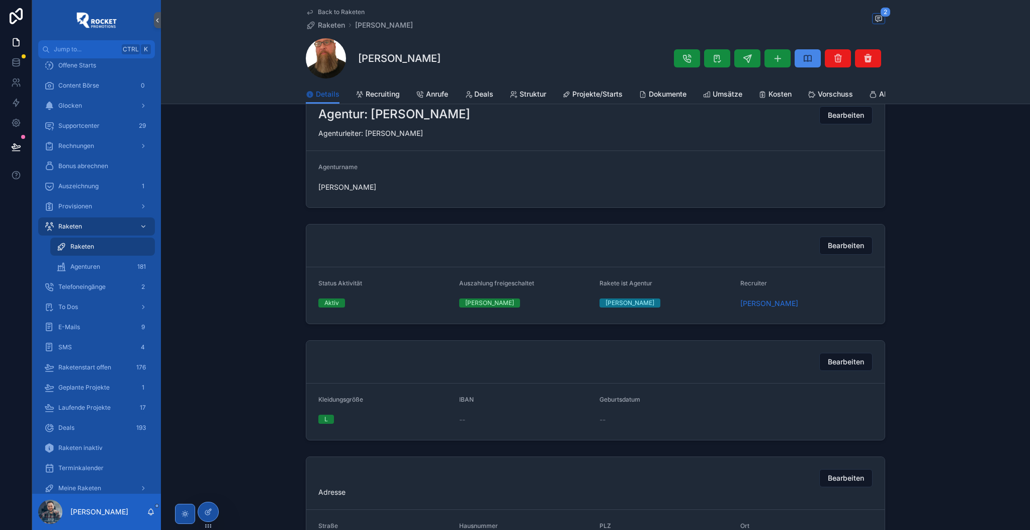
scroll to position [536, 0]
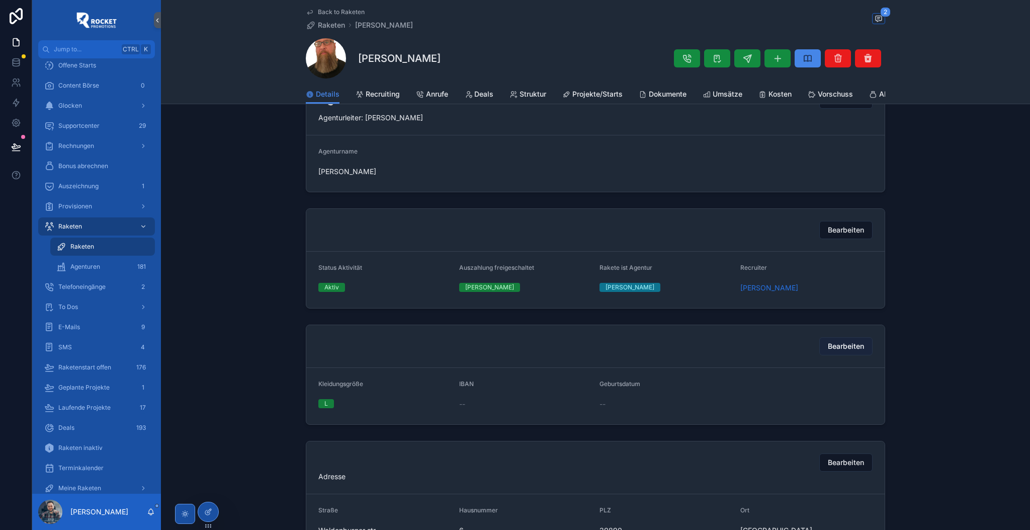
click at [828, 351] on span "Bearbeiten" at bounding box center [846, 346] width 36 height 10
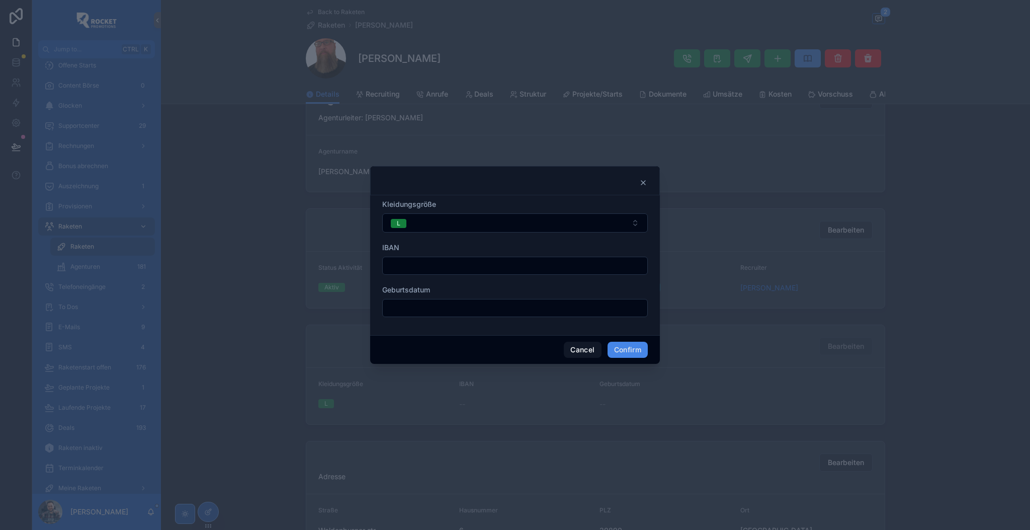
click at [388, 261] on input "text" at bounding box center [515, 266] width 265 height 14
paste input "**********"
click at [393, 263] on input "**********" at bounding box center [515, 266] width 265 height 14
type input "**********"
click at [636, 351] on button "Confirm" at bounding box center [628, 350] width 40 height 16
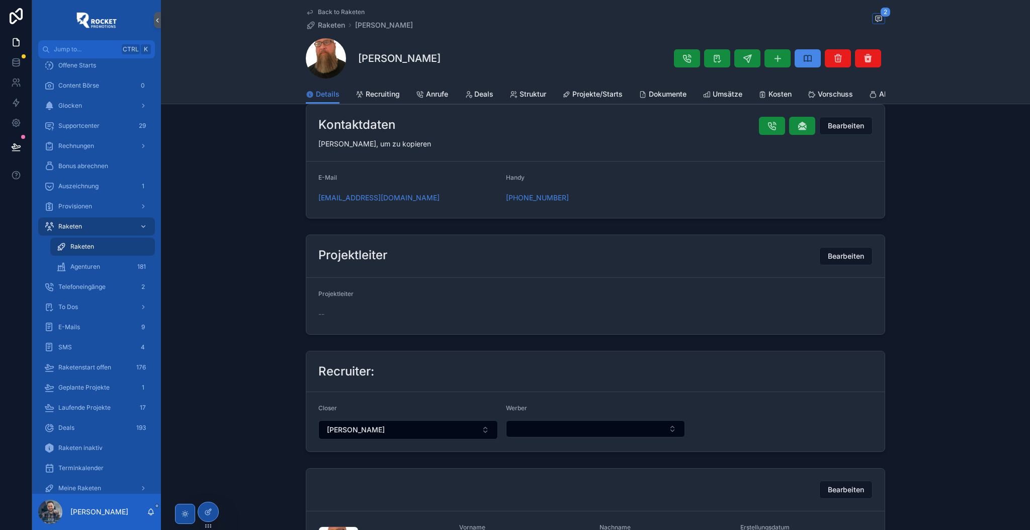
scroll to position [0, 0]
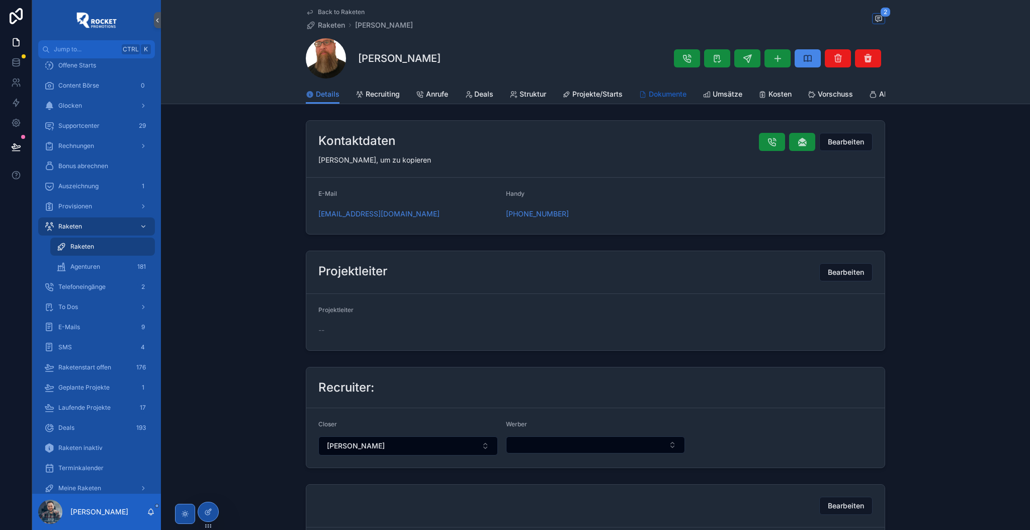
click at [681, 93] on span "Dokumente" at bounding box center [668, 94] width 38 height 10
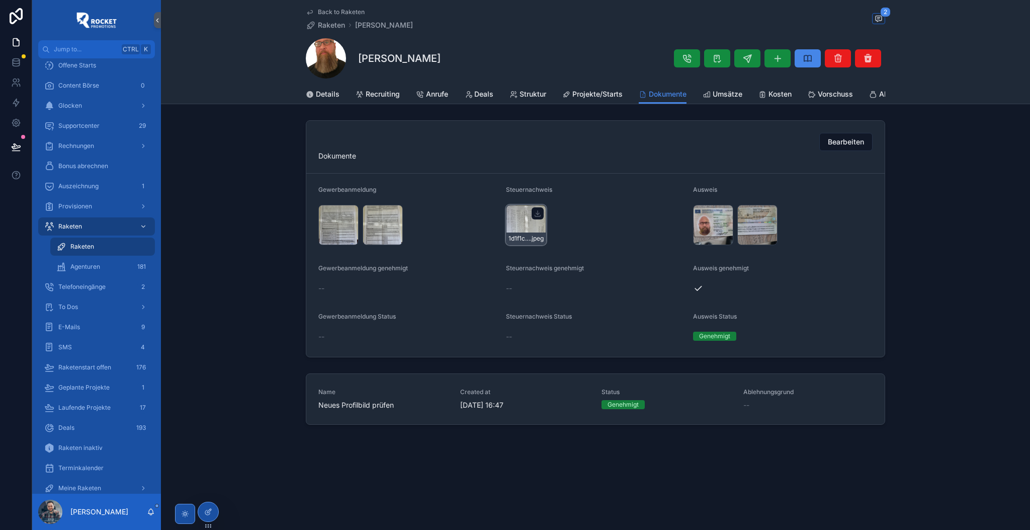
click at [520, 225] on div "1d1f1c4e-6ac3-458b-b2df-2424684ab1a2 .jpeg" at bounding box center [526, 225] width 40 height 40
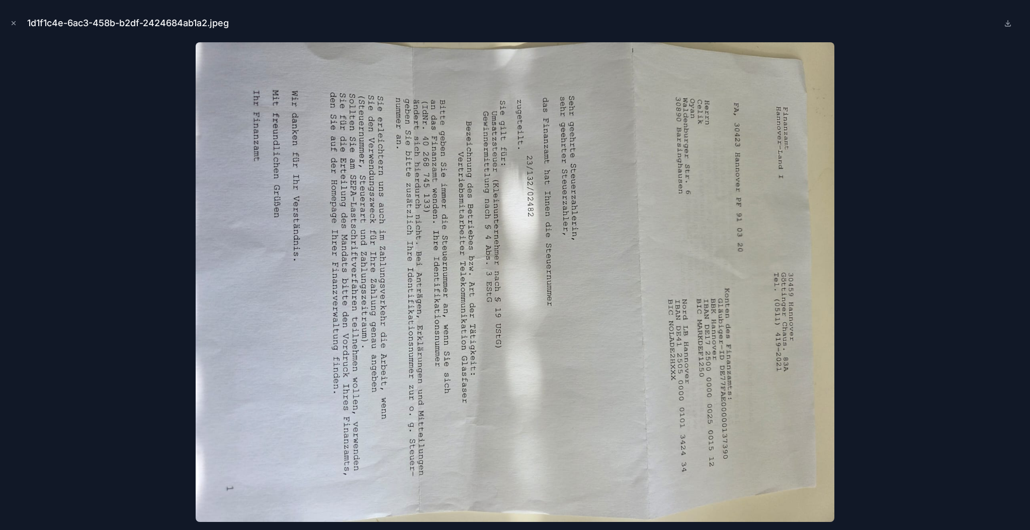
drag, startPoint x: 12, startPoint y: 22, endPoint x: 27, endPoint y: 39, distance: 23.1
click at [12, 22] on icon "Close modal" at bounding box center [13, 23] width 7 height 7
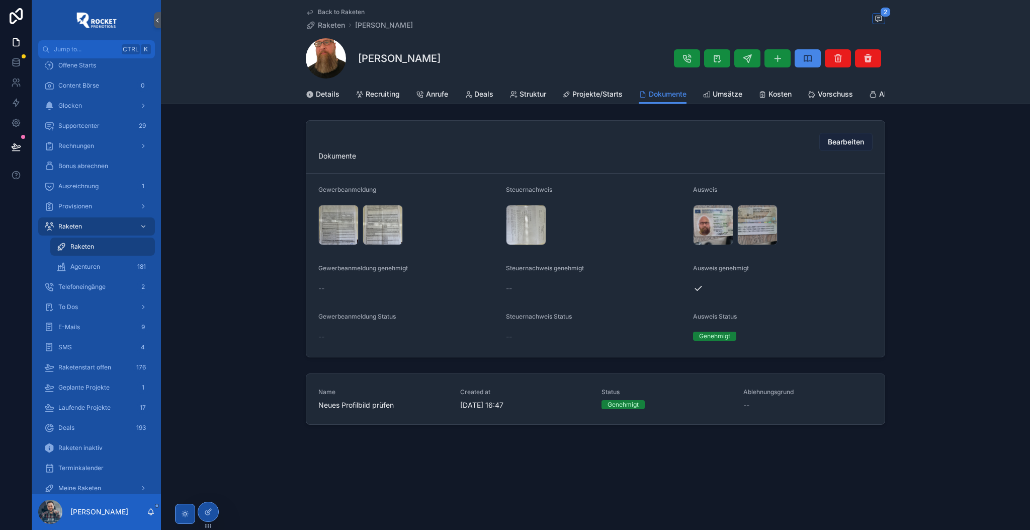
click at [837, 147] on span "Bearbeiten" at bounding box center [846, 142] width 36 height 10
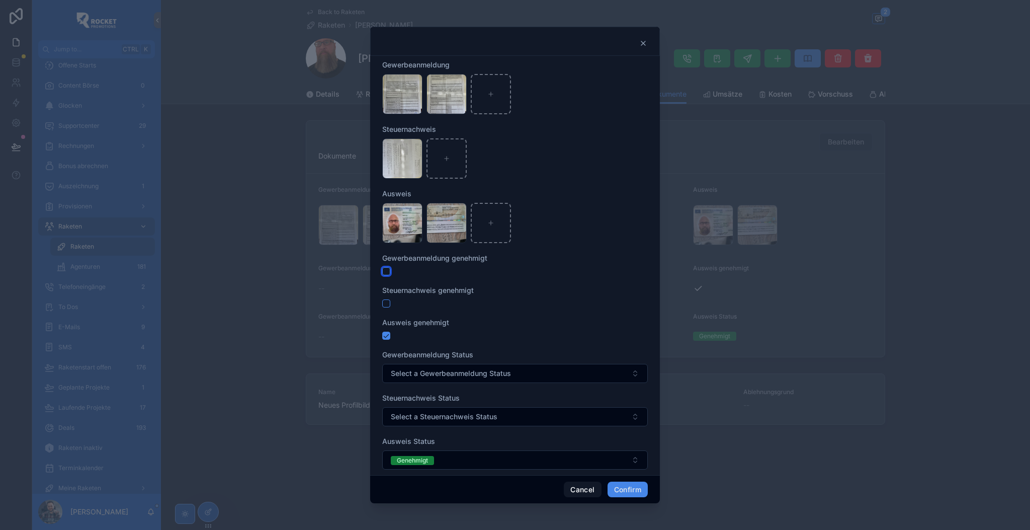
click at [389, 272] on button "button" at bounding box center [386, 271] width 8 height 8
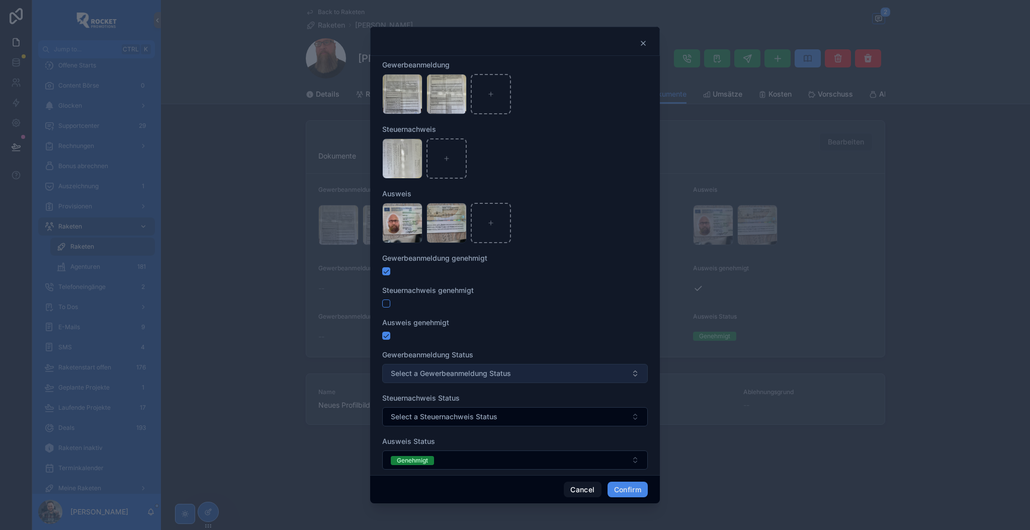
click at [437, 371] on span "Select a Gewerbeanmeldung Status" at bounding box center [451, 373] width 120 height 10
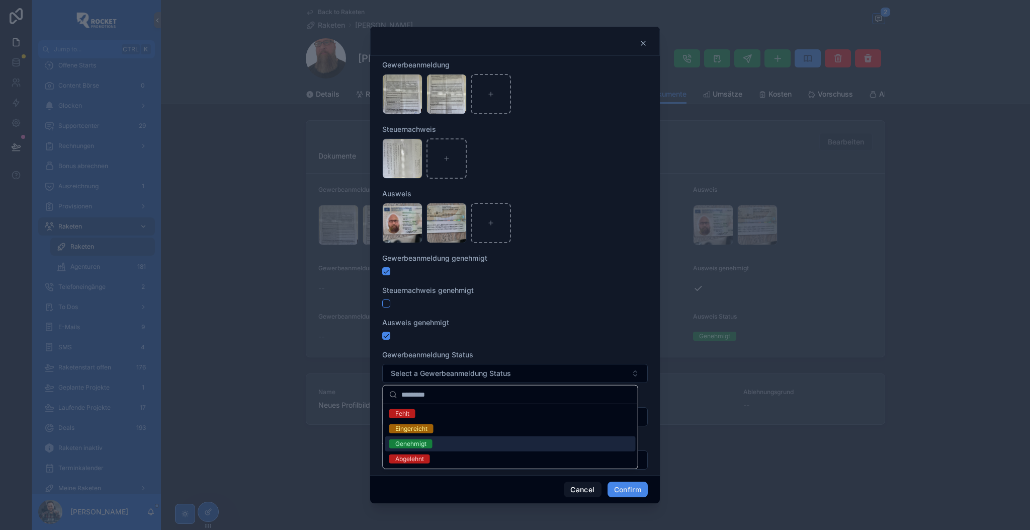
click at [432, 440] on span "Genehmigt" at bounding box center [410, 443] width 43 height 9
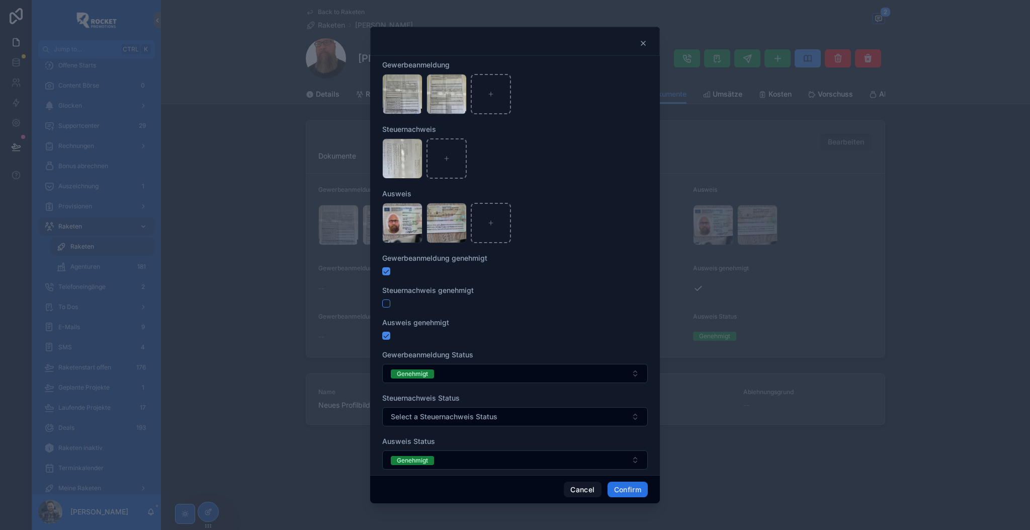
click at [637, 489] on button "Confirm" at bounding box center [628, 489] width 40 height 16
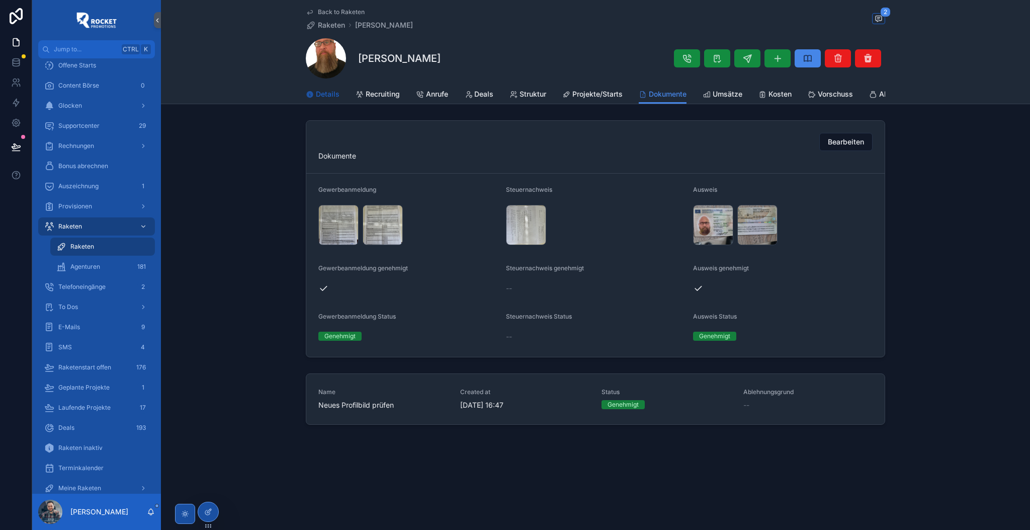
click at [326, 91] on span "Details" at bounding box center [328, 94] width 24 height 10
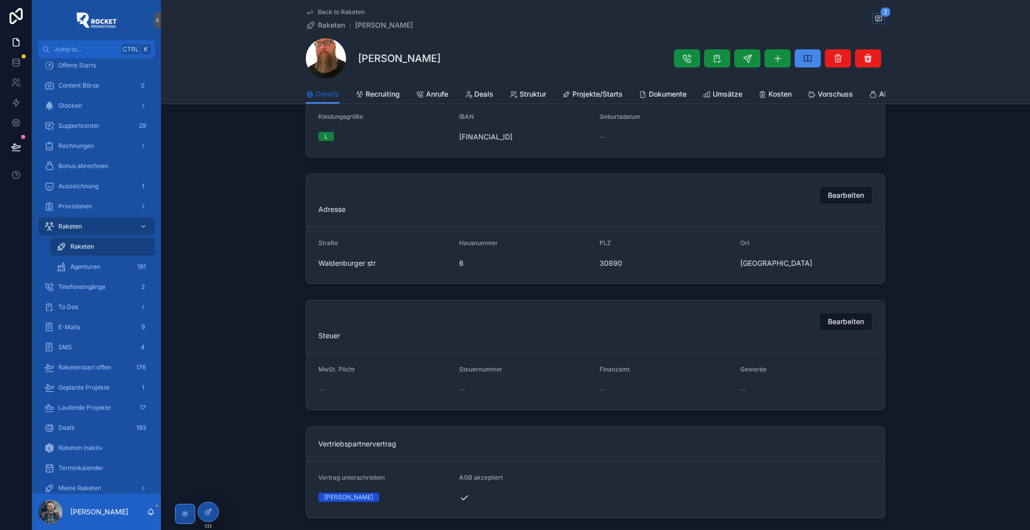
scroll to position [805, 0]
click at [858, 325] on span "Bearbeiten" at bounding box center [846, 320] width 36 height 10
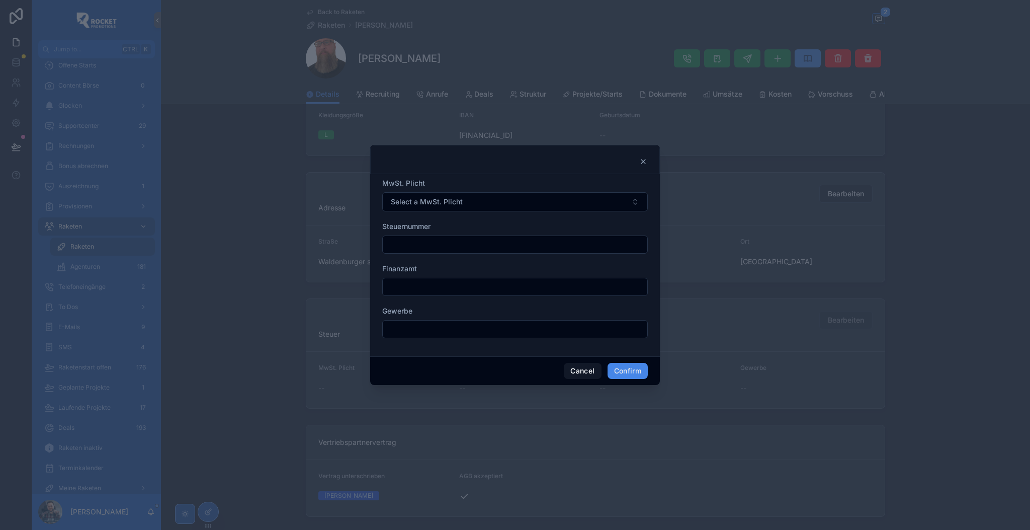
drag, startPoint x: 444, startPoint y: 316, endPoint x: 437, endPoint y: 327, distance: 12.3
click at [444, 317] on div "Gewerbe" at bounding box center [515, 322] width 266 height 32
click at [435, 329] on input "text" at bounding box center [515, 329] width 265 height 14
click at [435, 286] on input "text" at bounding box center [515, 287] width 265 height 14
paste input "**********"
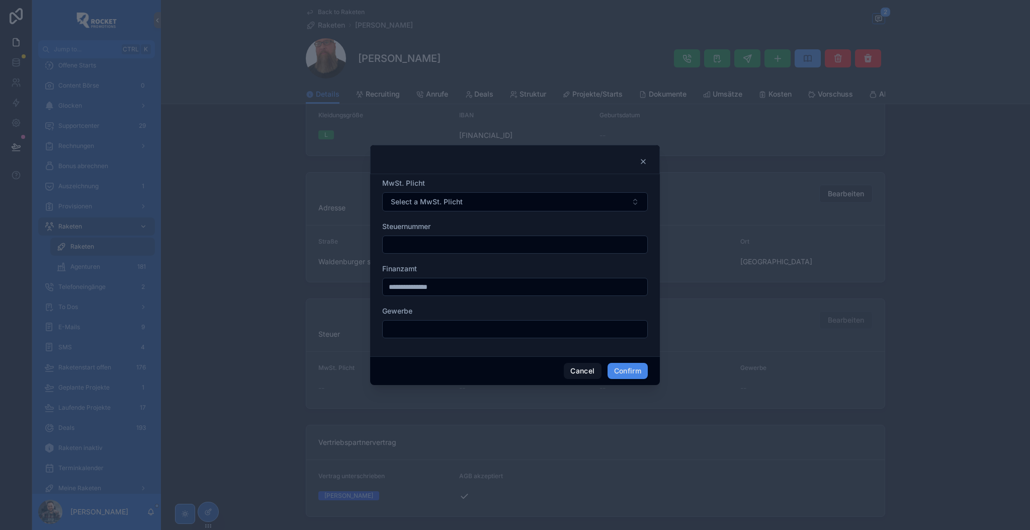
type input "**********"
click at [405, 244] on input "text" at bounding box center [515, 244] width 265 height 14
paste input "**********"
type input "**********"
click at [624, 374] on button "Confirm" at bounding box center [628, 371] width 40 height 16
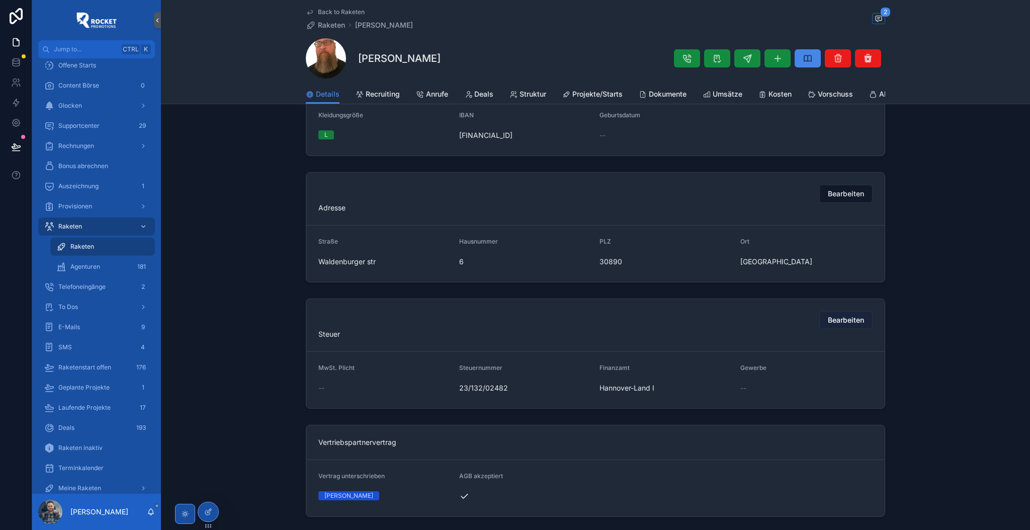
click at [853, 325] on span "Bearbeiten" at bounding box center [846, 320] width 36 height 10
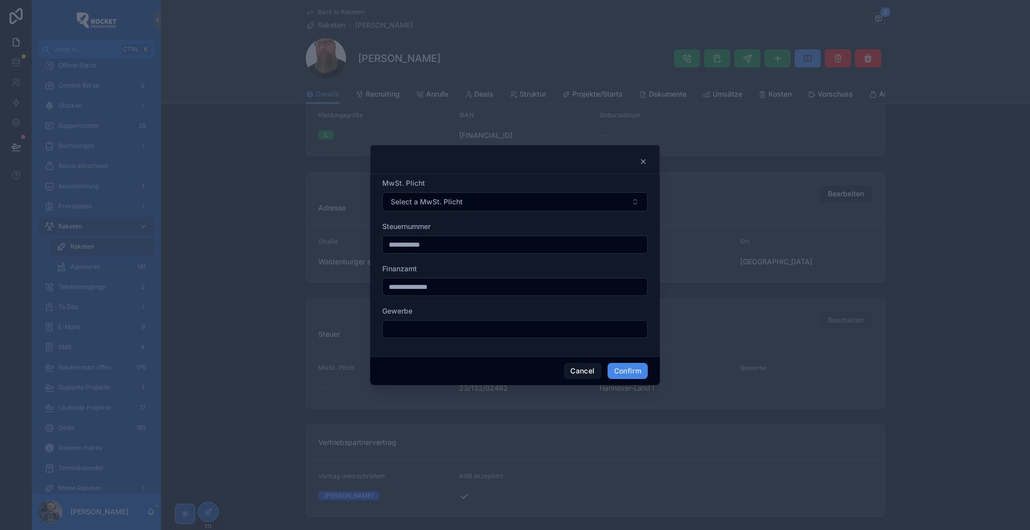
click at [414, 328] on input "text" at bounding box center [515, 329] width 265 height 14
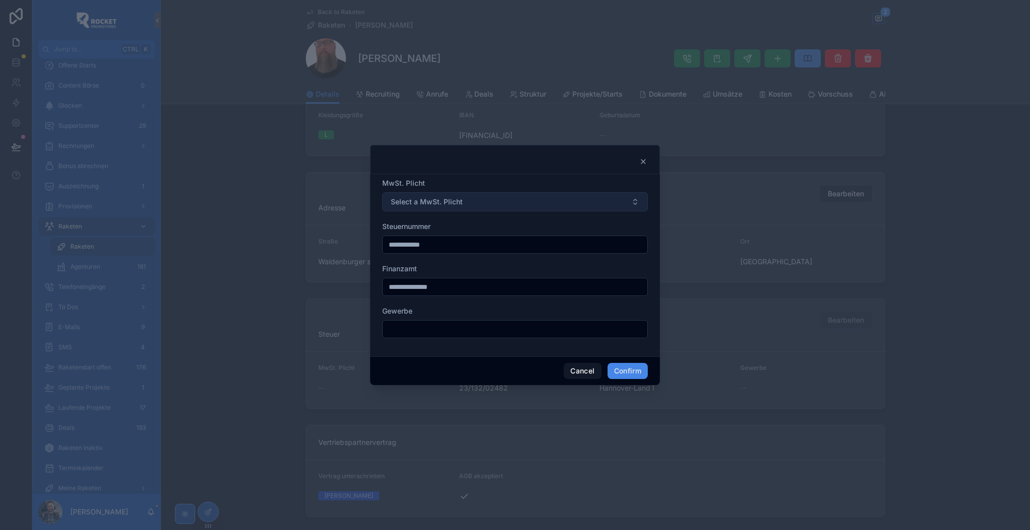
click at [431, 202] on span "Select a MwSt. Plicht" at bounding box center [427, 202] width 72 height 10
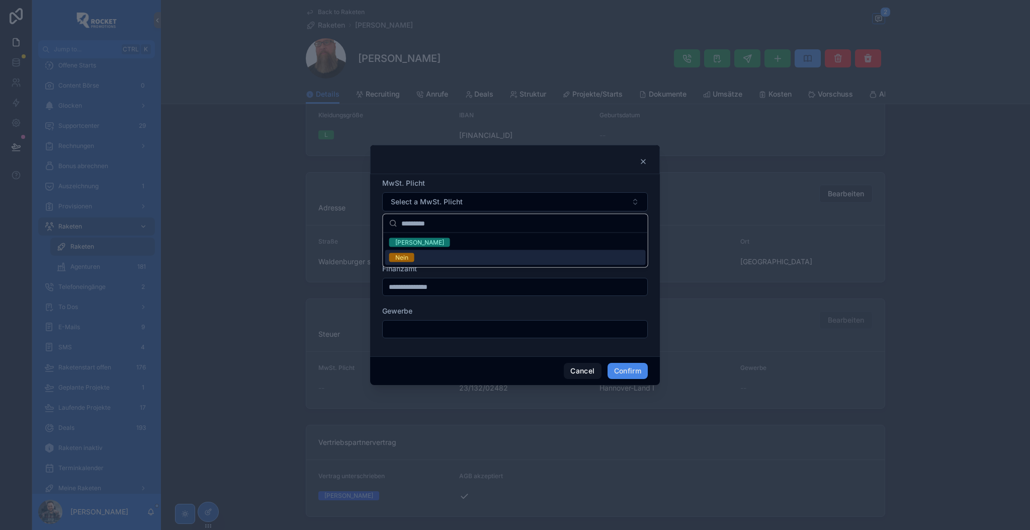
click at [414, 260] on div "Nein" at bounding box center [515, 257] width 261 height 15
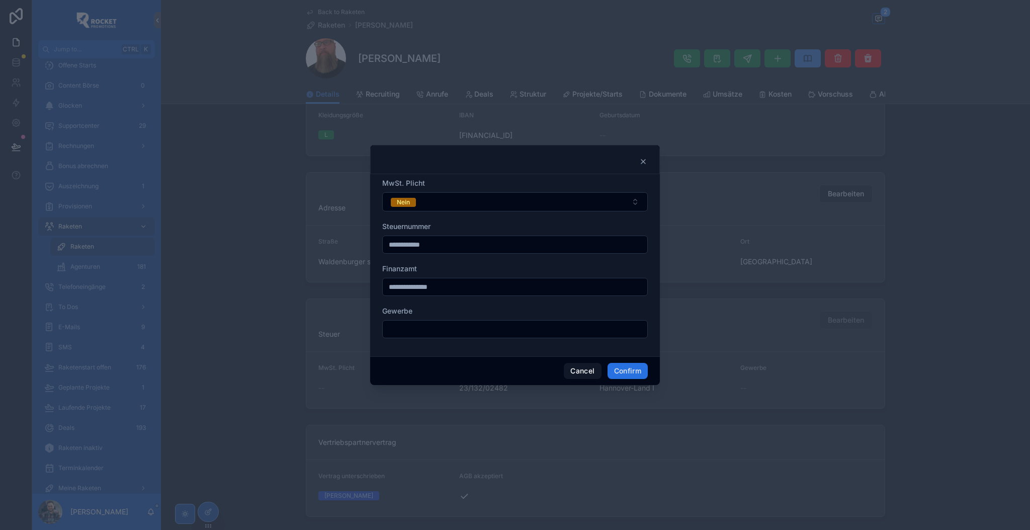
click at [624, 370] on button "Confirm" at bounding box center [628, 371] width 40 height 16
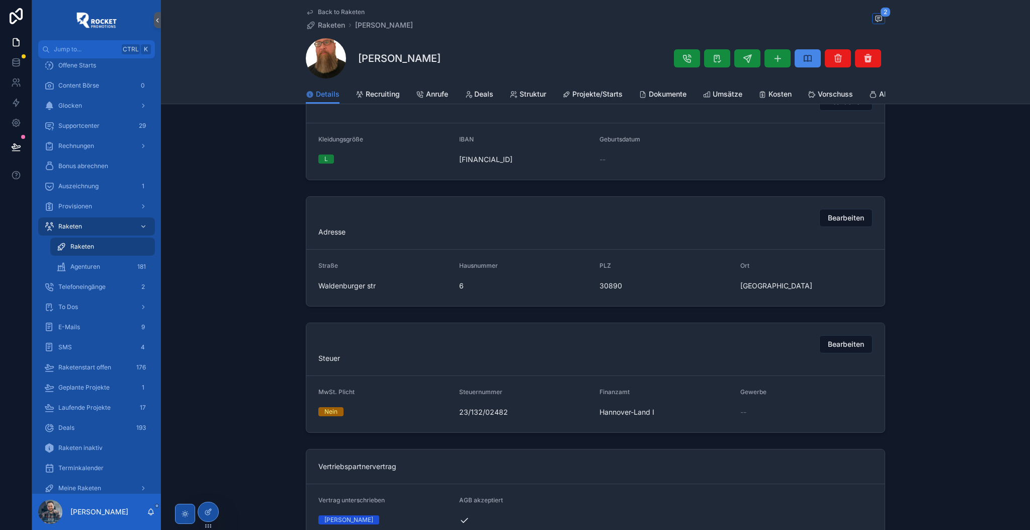
scroll to position [760, 0]
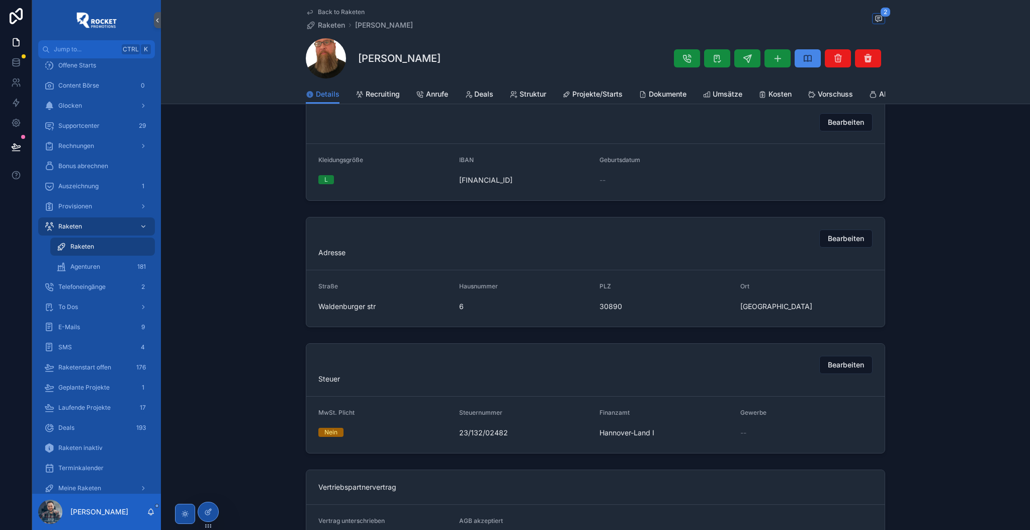
click at [344, 311] on span "Waldenburger str" at bounding box center [384, 306] width 133 height 10
copy span "Waldenburger str"
click at [771, 311] on span "[GEOGRAPHIC_DATA]" at bounding box center [807, 306] width 133 height 10
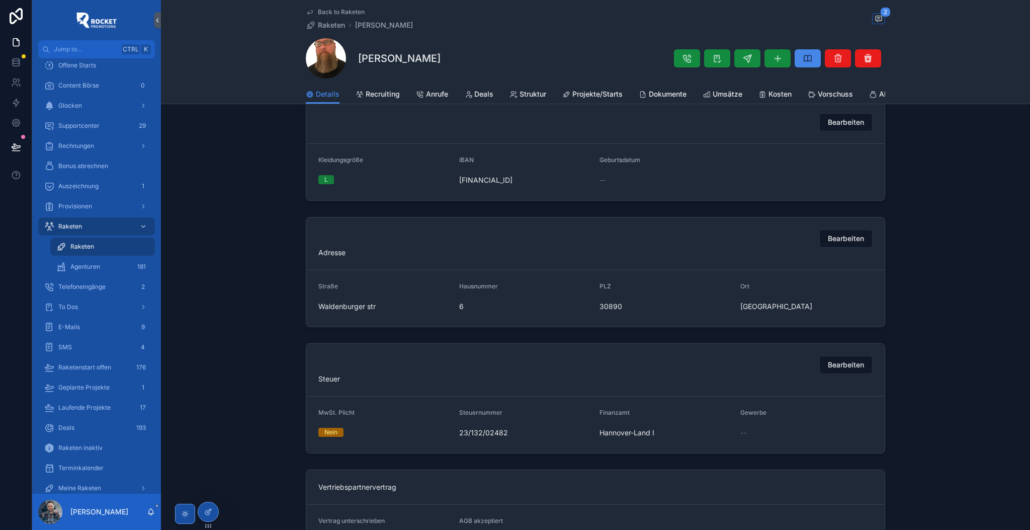
click at [770, 311] on span "[GEOGRAPHIC_DATA]" at bounding box center [807, 306] width 133 height 10
copy div "[GEOGRAPHIC_DATA]"
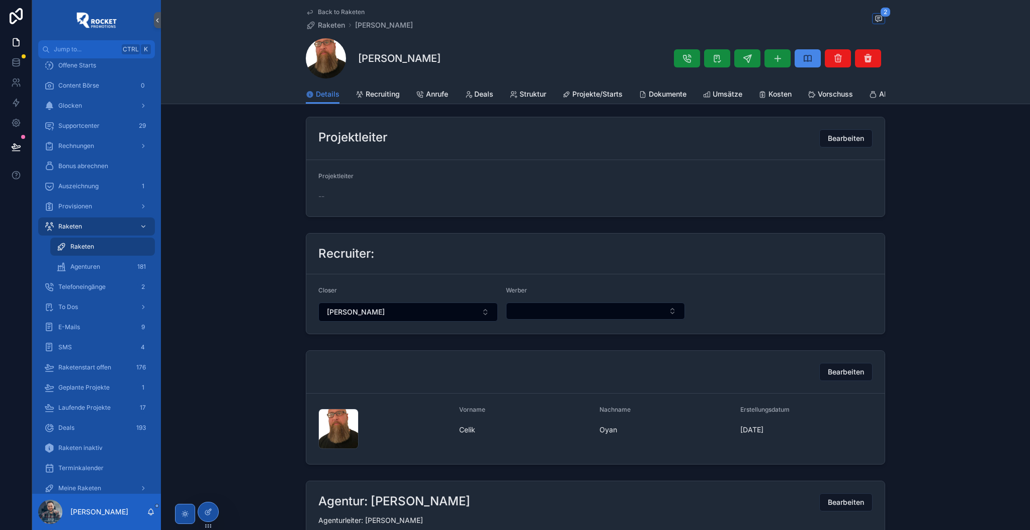
scroll to position [0, 0]
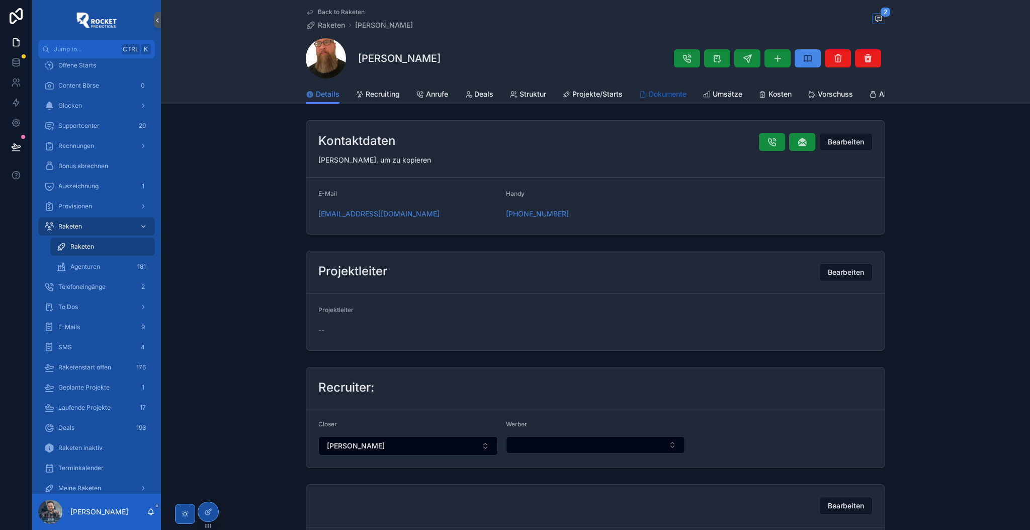
click at [645, 95] on div "Dokumente" at bounding box center [663, 94] width 48 height 10
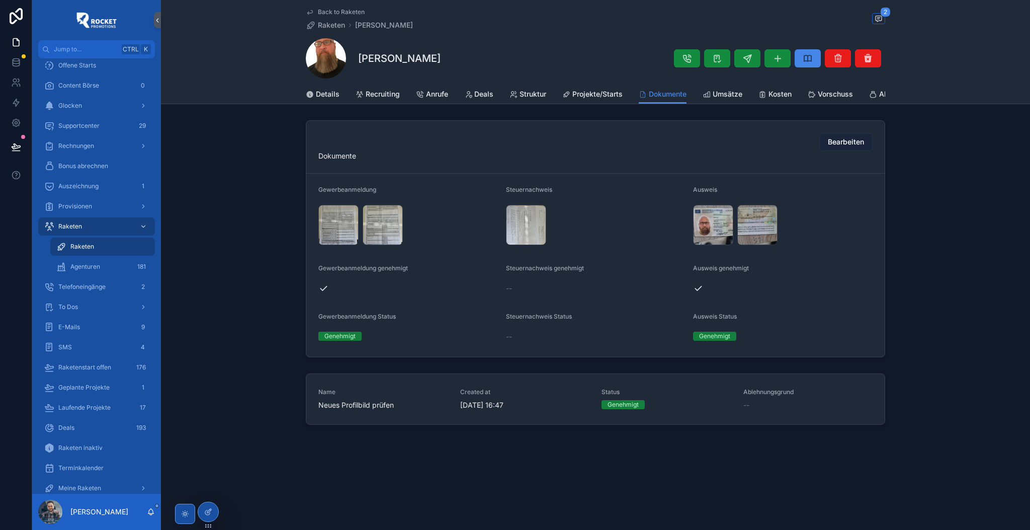
click at [842, 144] on span "Bearbeiten" at bounding box center [846, 142] width 36 height 10
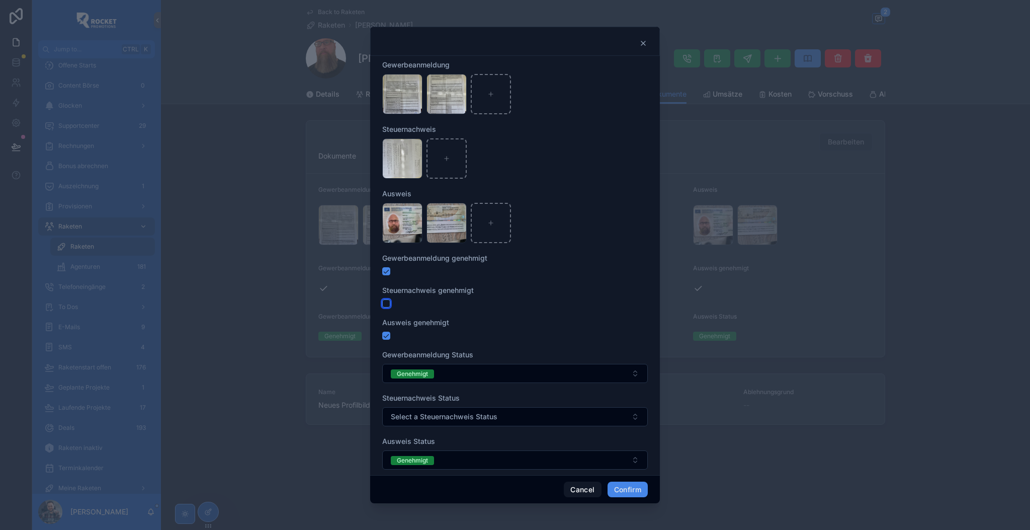
click at [387, 301] on button "button" at bounding box center [386, 303] width 8 height 8
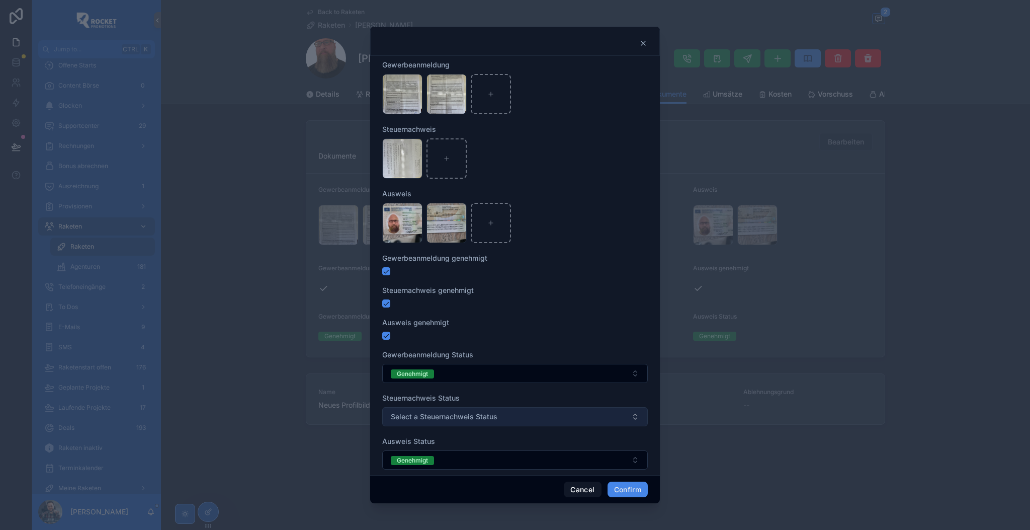
click at [461, 415] on span "Select a Steuernachweis Status" at bounding box center [444, 417] width 107 height 10
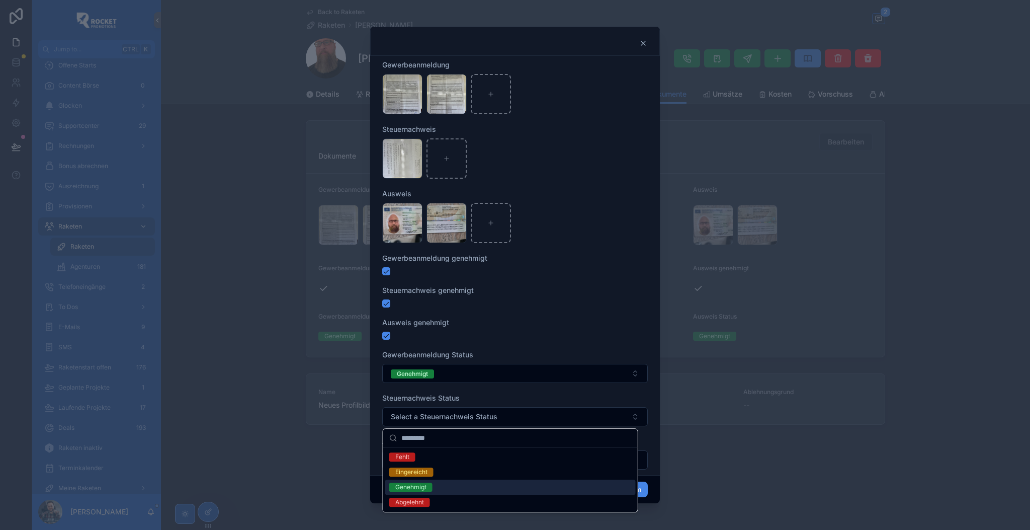
click at [421, 488] on div "Genehmigt" at bounding box center [410, 486] width 31 height 9
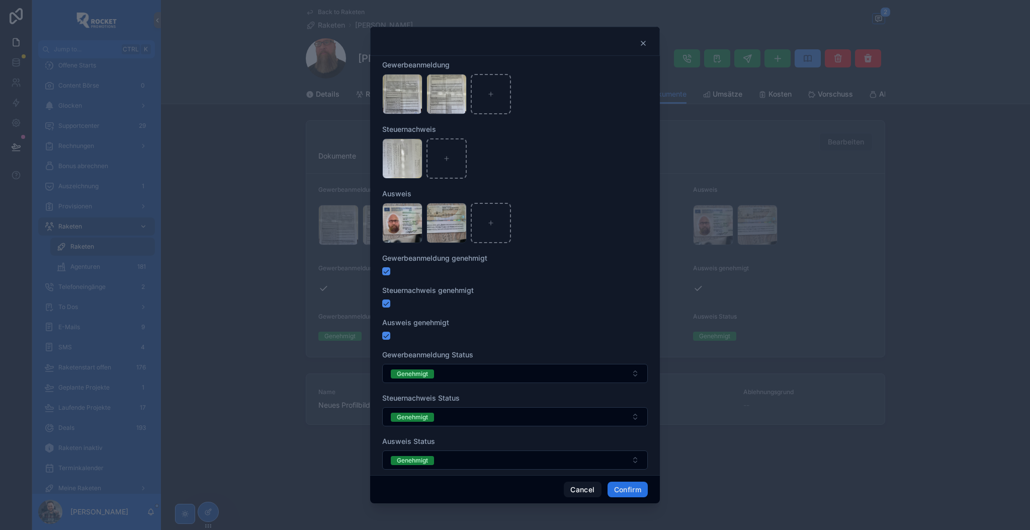
click at [622, 491] on button "Confirm" at bounding box center [628, 489] width 40 height 16
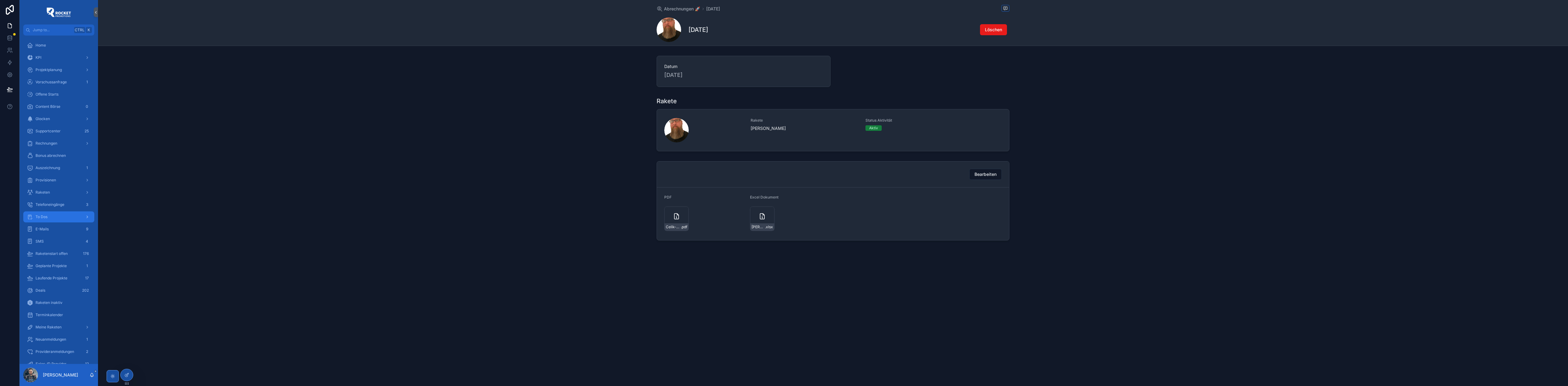
click at [54, 219] on div "To Dos" at bounding box center [58, 217] width 64 height 10
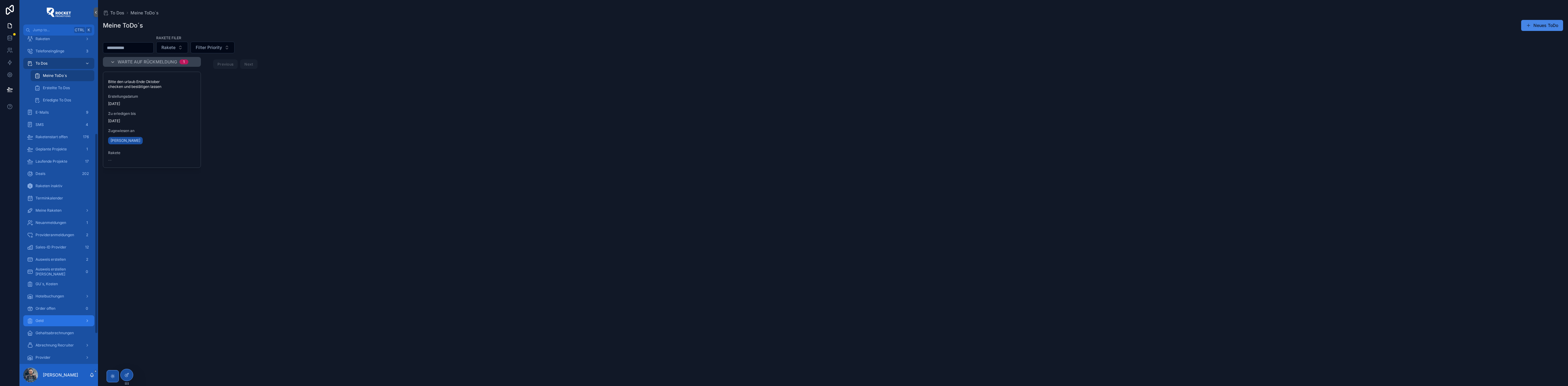
scroll to position [163, 0]
click at [55, 313] on div "Geld" at bounding box center [58, 311] width 64 height 10
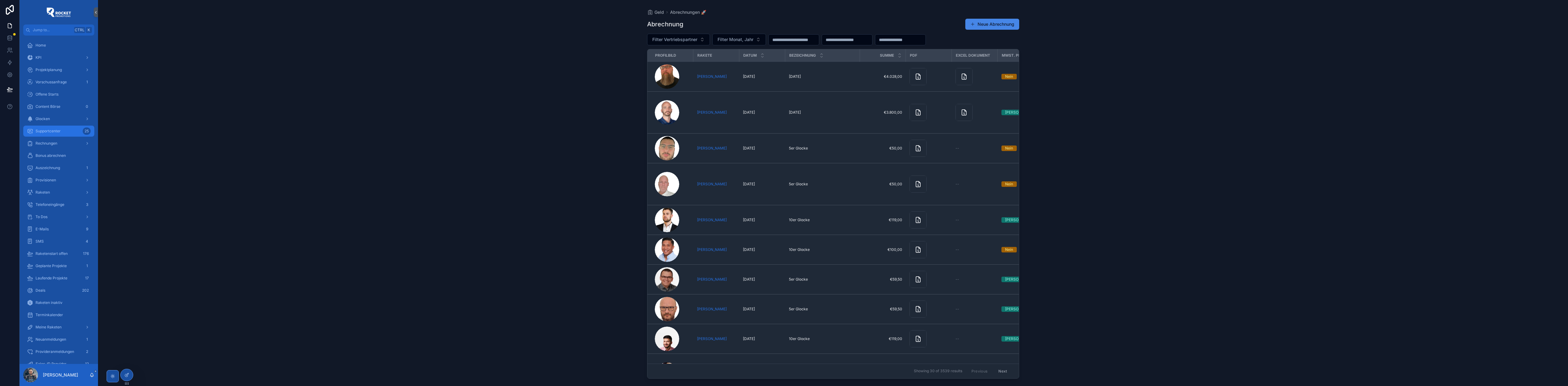
click at [55, 132] on span "Supportcenter" at bounding box center [47, 131] width 25 height 5
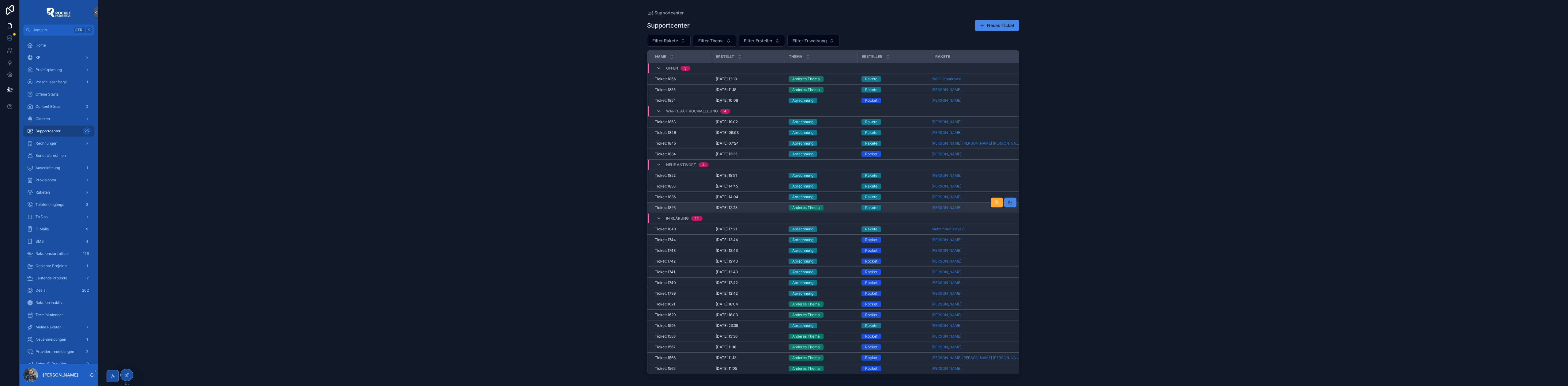
click at [903, 211] on div "Rakete" at bounding box center [894, 208] width 66 height 5
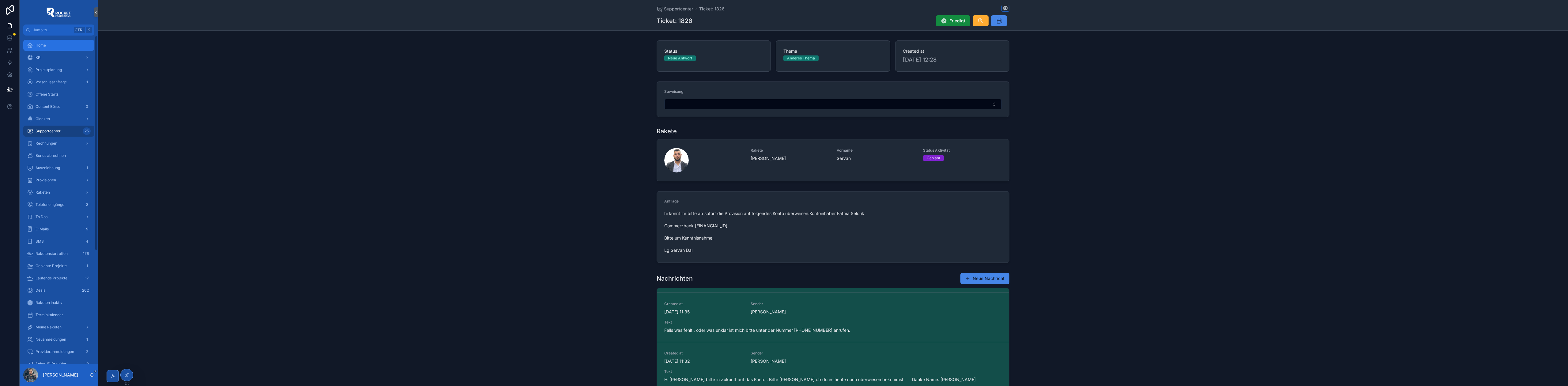
click at [64, 44] on div "Home" at bounding box center [58, 45] width 64 height 10
